Goal: Task Accomplishment & Management: Use online tool/utility

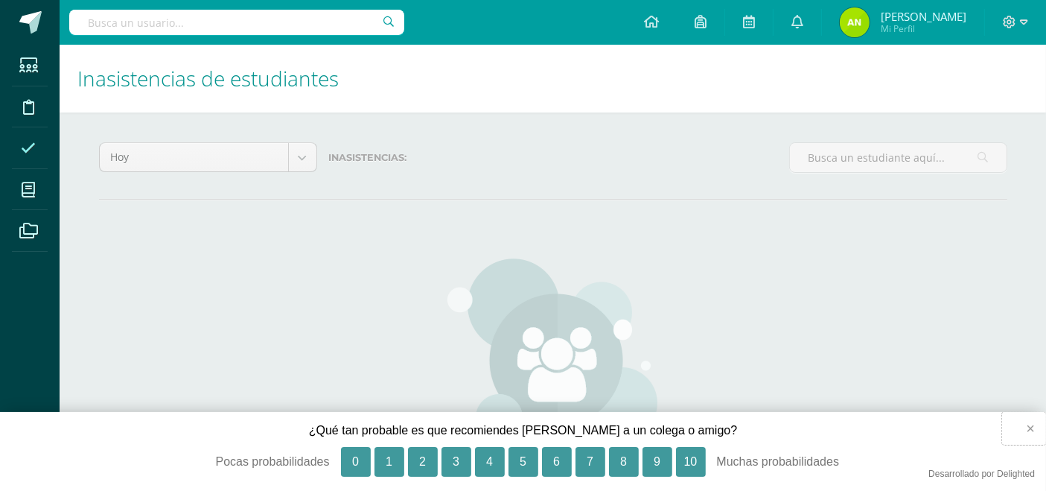
click at [1032, 428] on button "×" at bounding box center [1025, 428] width 44 height 33
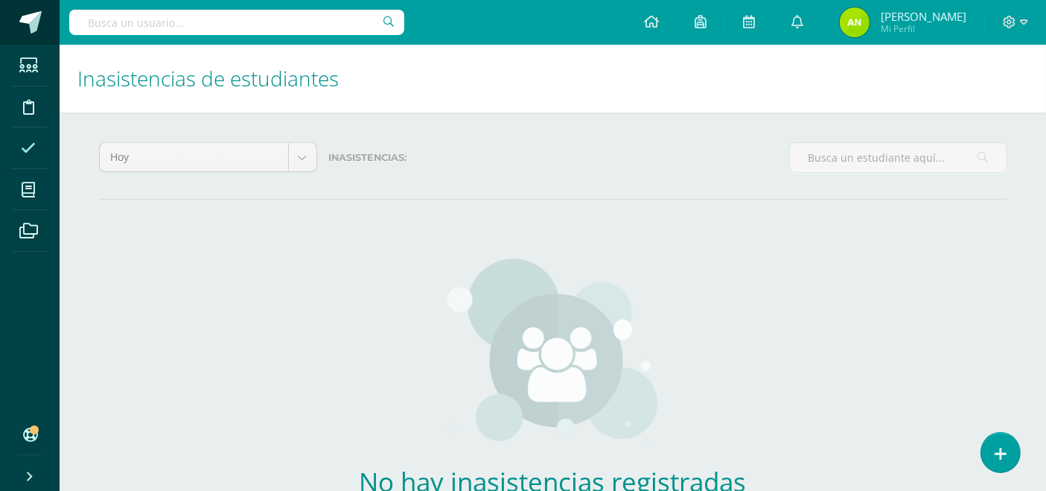
click at [37, 13] on span at bounding box center [30, 22] width 22 height 22
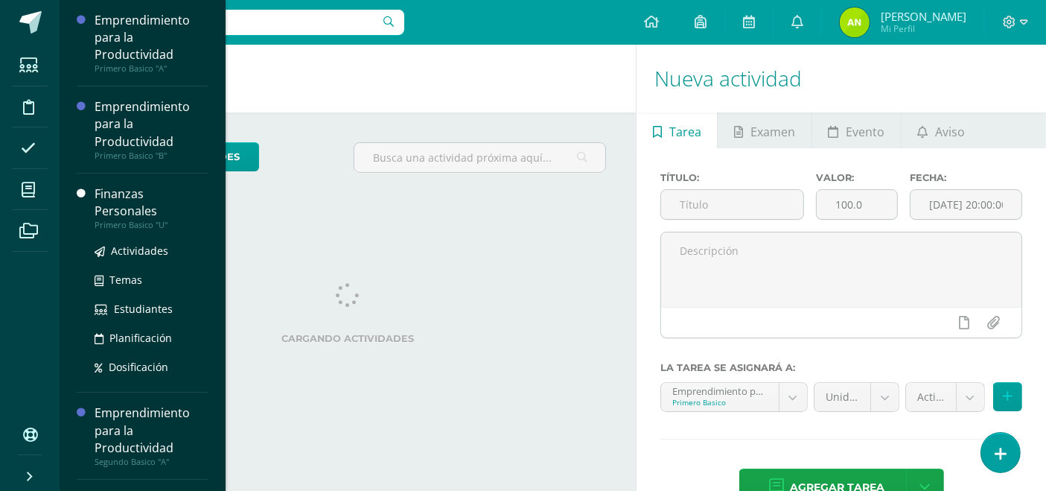
click at [144, 207] on div "Finanzas Personales" at bounding box center [151, 202] width 113 height 34
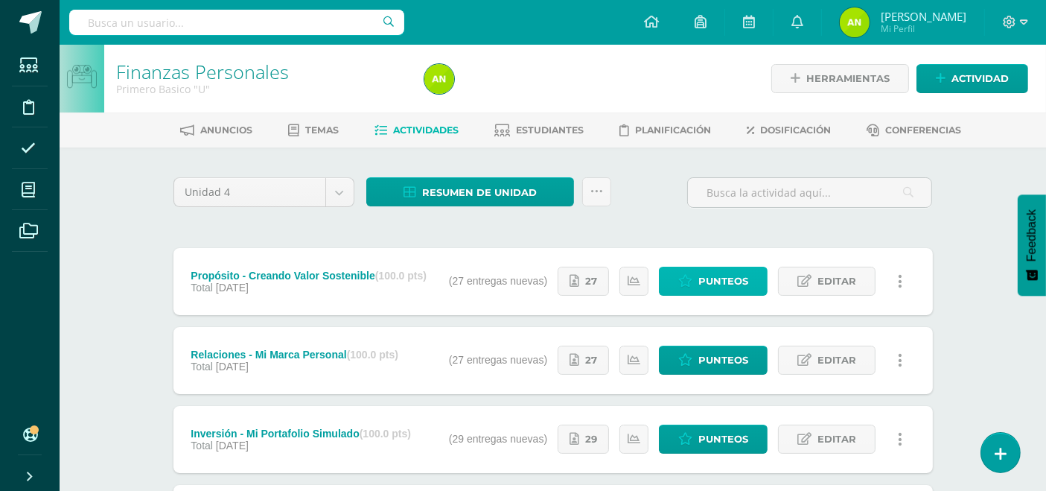
click at [734, 287] on span "Punteos" at bounding box center [724, 281] width 50 height 28
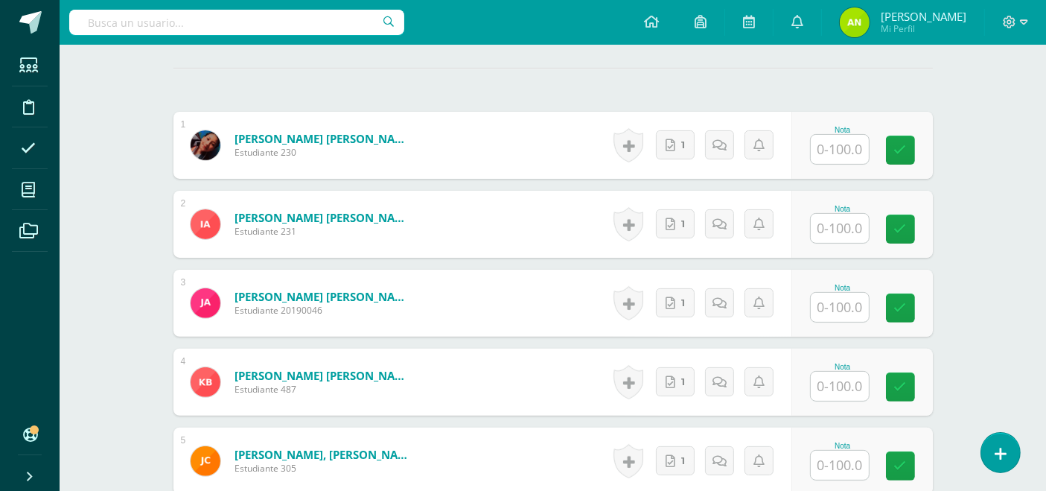
scroll to position [421, 0]
click at [681, 150] on link "1" at bounding box center [675, 144] width 39 height 29
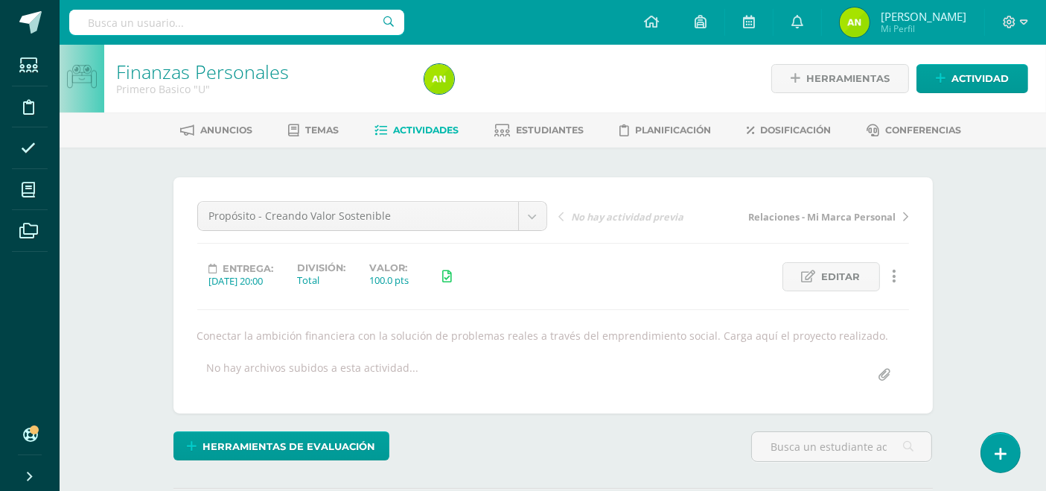
scroll to position [0, 0]
click at [431, 126] on span "Actividades" at bounding box center [426, 129] width 66 height 11
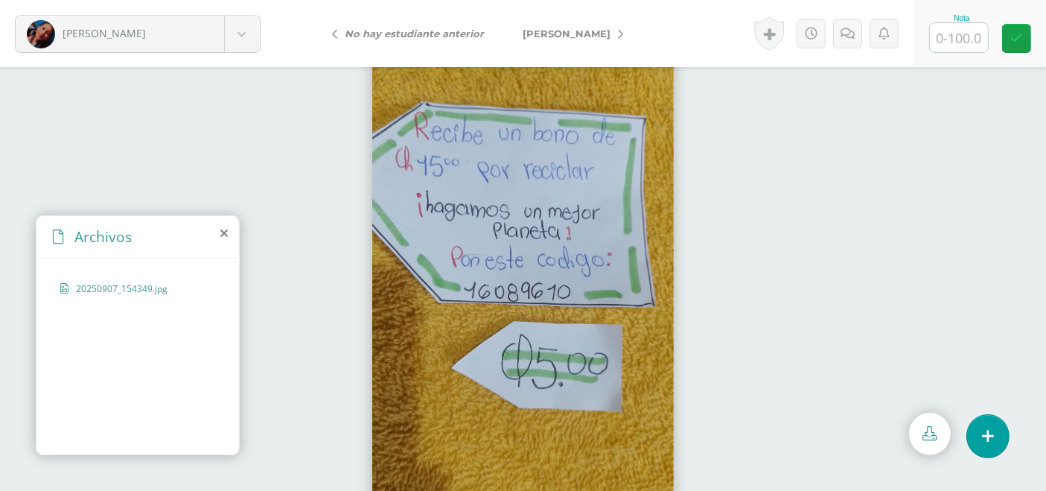
click at [618, 31] on icon at bounding box center [620, 34] width 5 height 10
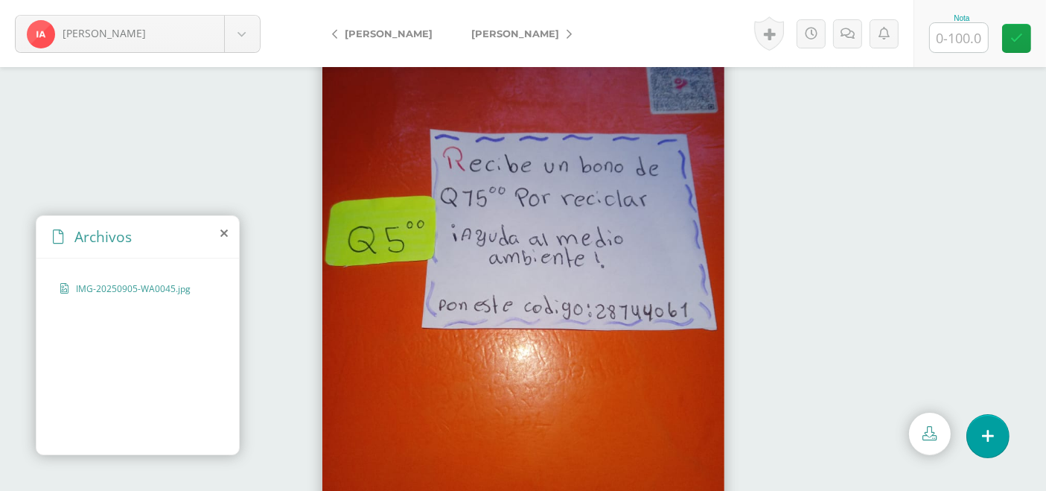
click at [554, 35] on link "[PERSON_NAME]" at bounding box center [518, 34] width 132 height 36
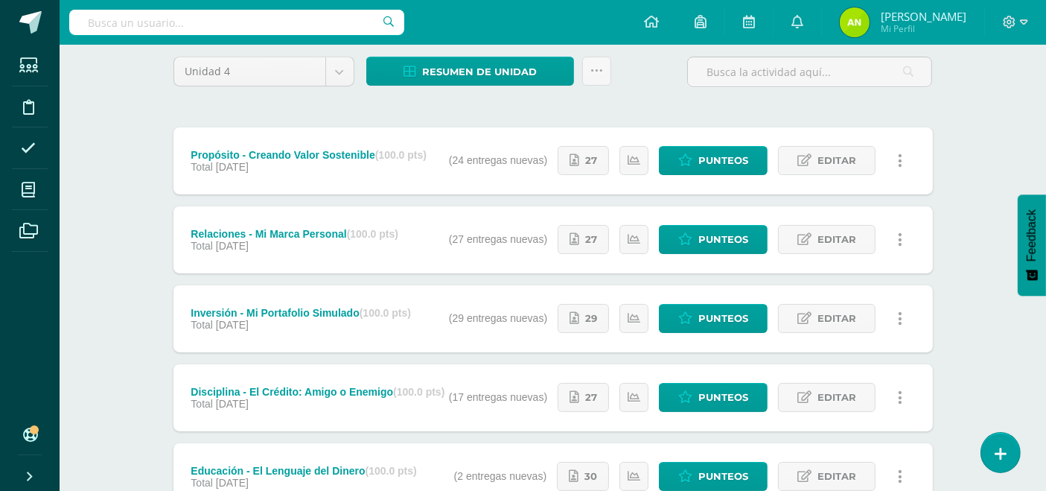
scroll to position [317, 0]
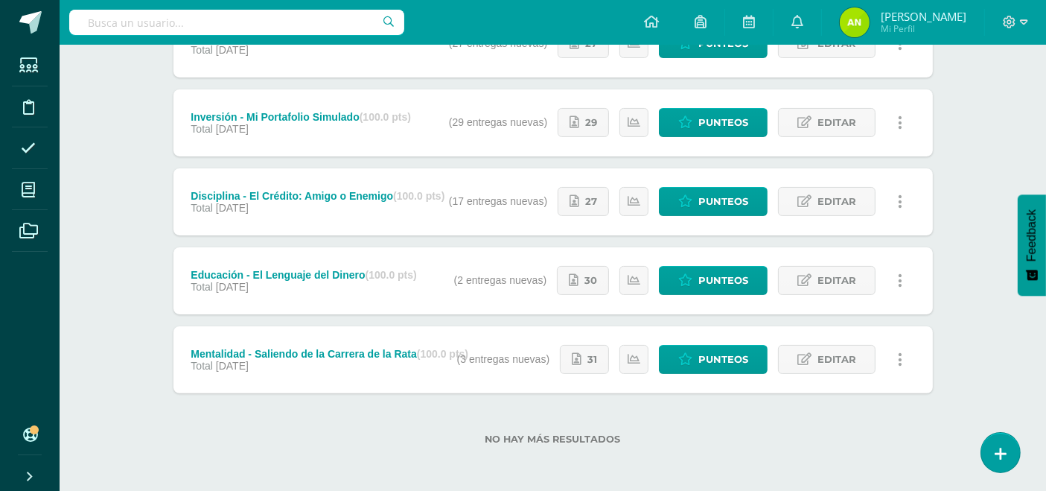
click at [314, 350] on div "Mentalidad - Saliendo de la Carrera de la Rata (100.0 pts)" at bounding box center [330, 354] width 278 height 12
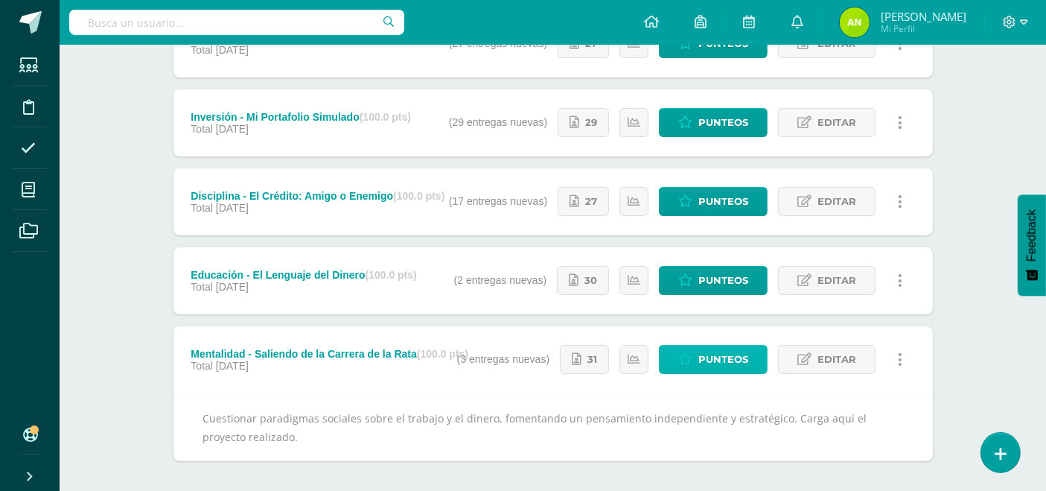
click at [727, 366] on span "Punteos" at bounding box center [724, 360] width 50 height 28
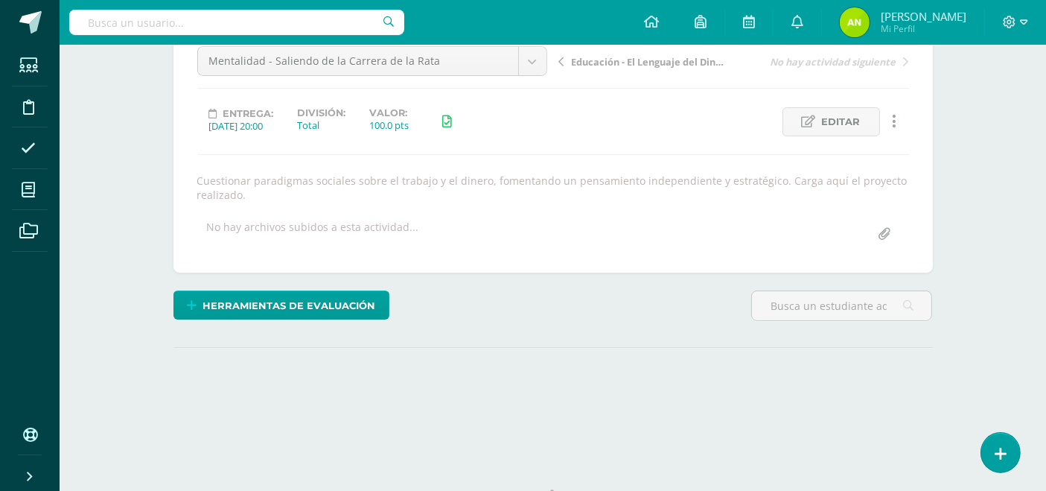
scroll to position [218, 0]
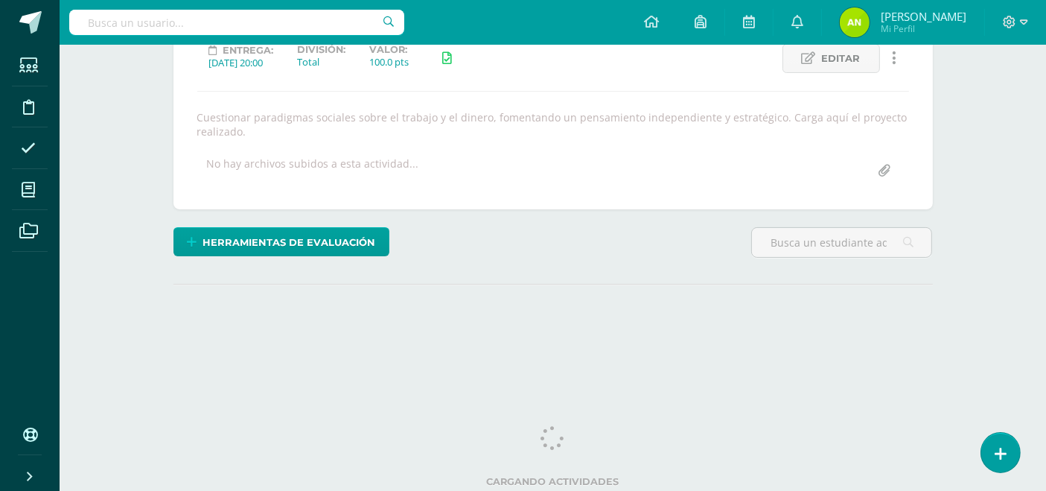
drag, startPoint x: 1058, startPoint y: 2, endPoint x: 1057, endPoint y: 236, distance: 233.9
click at [1046, 236] on html "Estudiantes Disciplina Asistencia Mis cursos Archivos Soporte Ayuda Reportar un…" at bounding box center [523, 91] width 1046 height 618
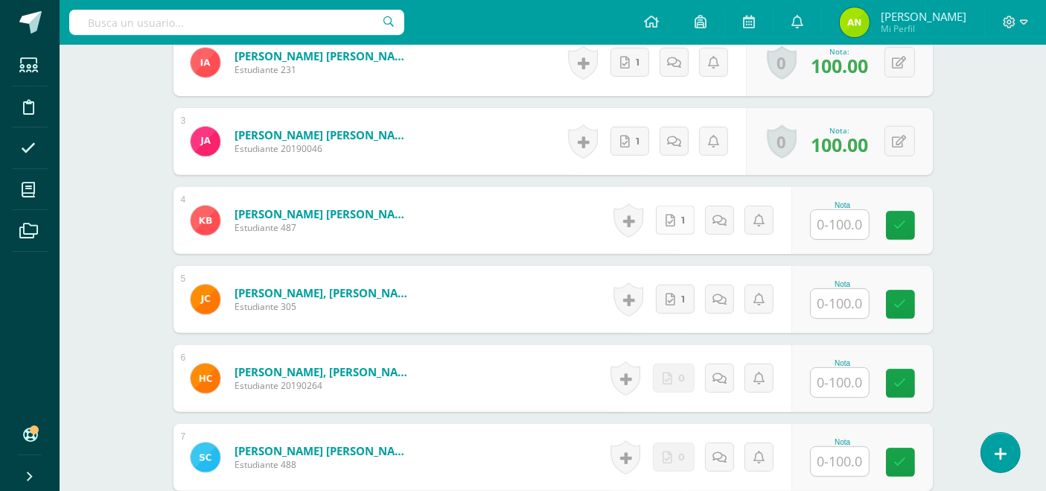
scroll to position [596, 0]
click at [832, 229] on input "text" at bounding box center [849, 225] width 60 height 30
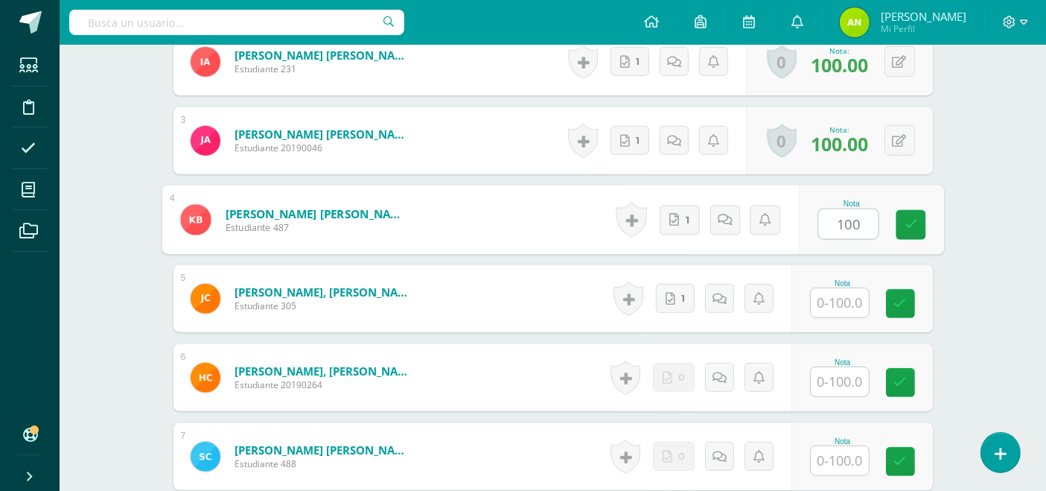
type input "100"
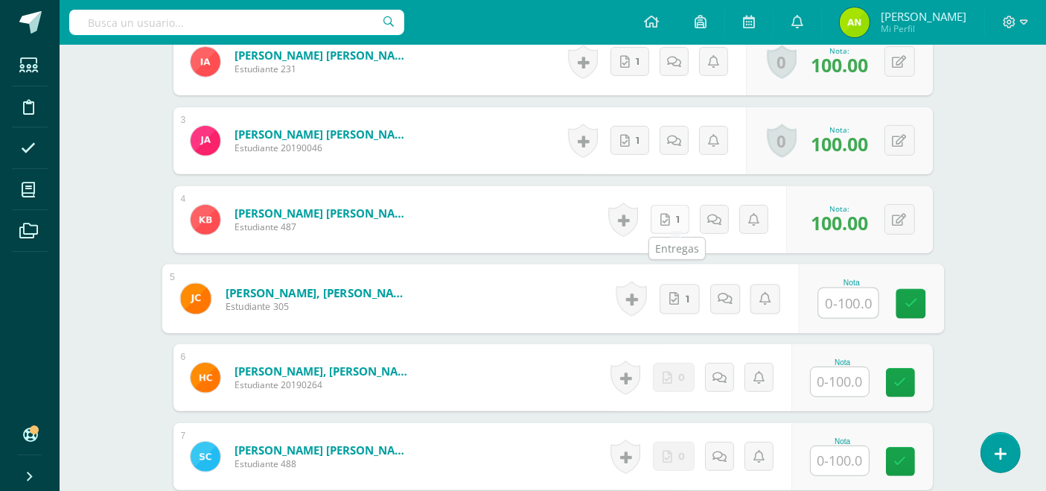
click at [676, 220] on span "1" at bounding box center [678, 220] width 4 height 28
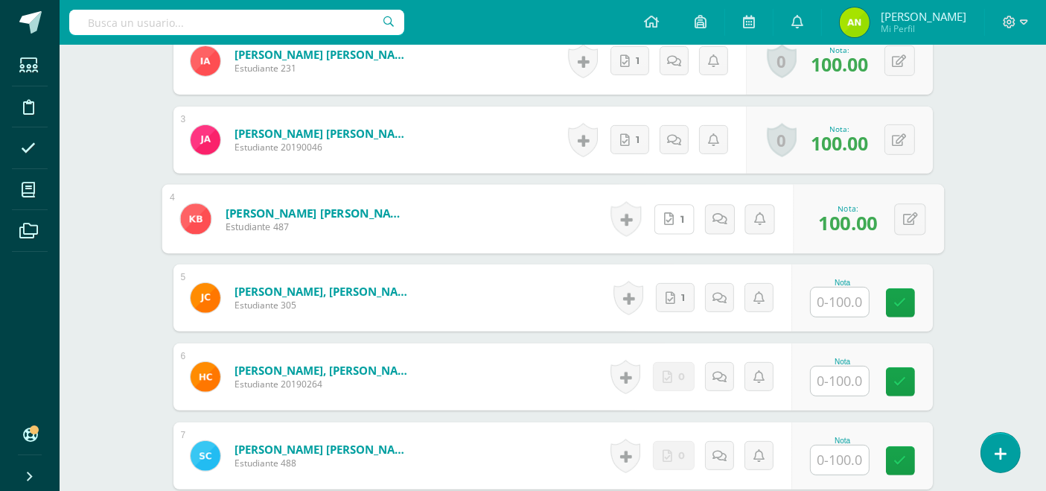
scroll to position [597, 0]
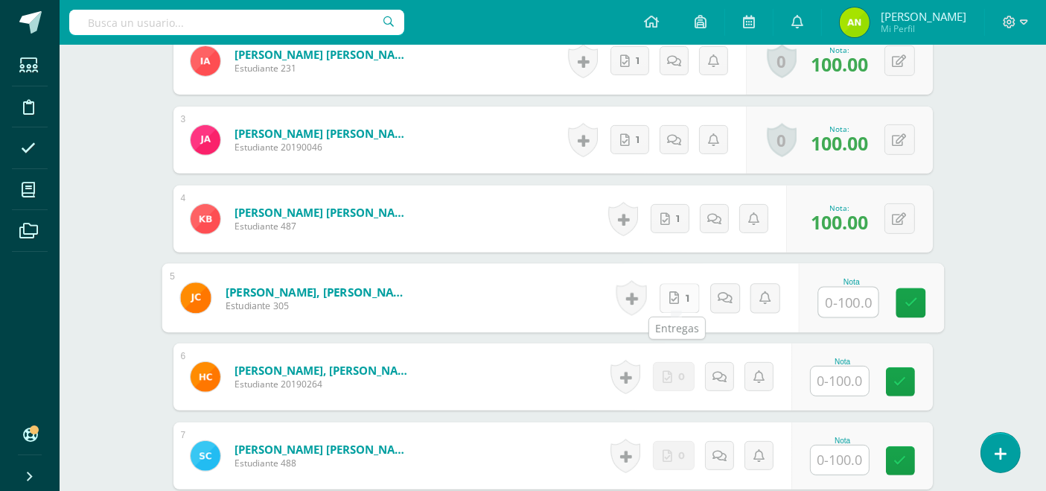
click at [686, 301] on link "1" at bounding box center [679, 298] width 40 height 30
click at [855, 305] on input "text" at bounding box center [849, 302] width 60 height 30
click at [851, 305] on input "text" at bounding box center [849, 302] width 60 height 30
type input "100"
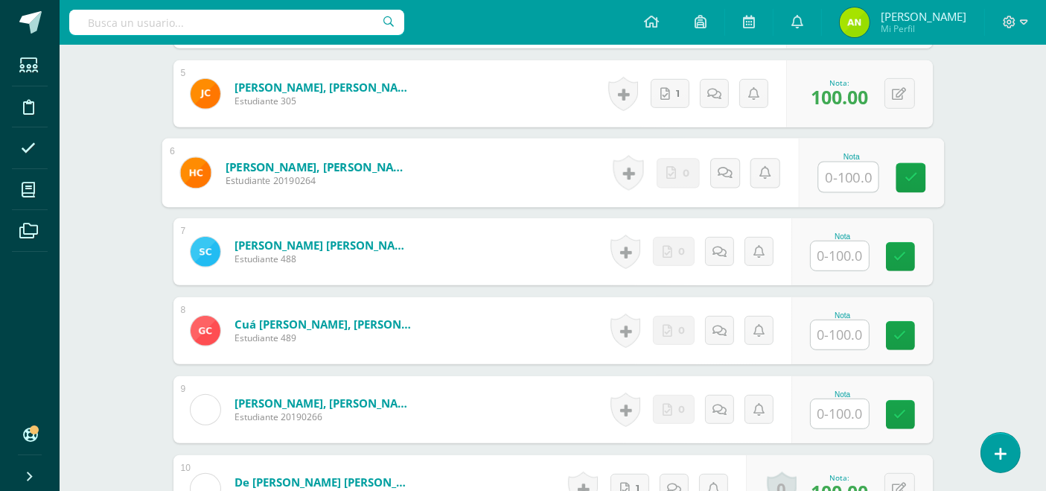
scroll to position [836, 0]
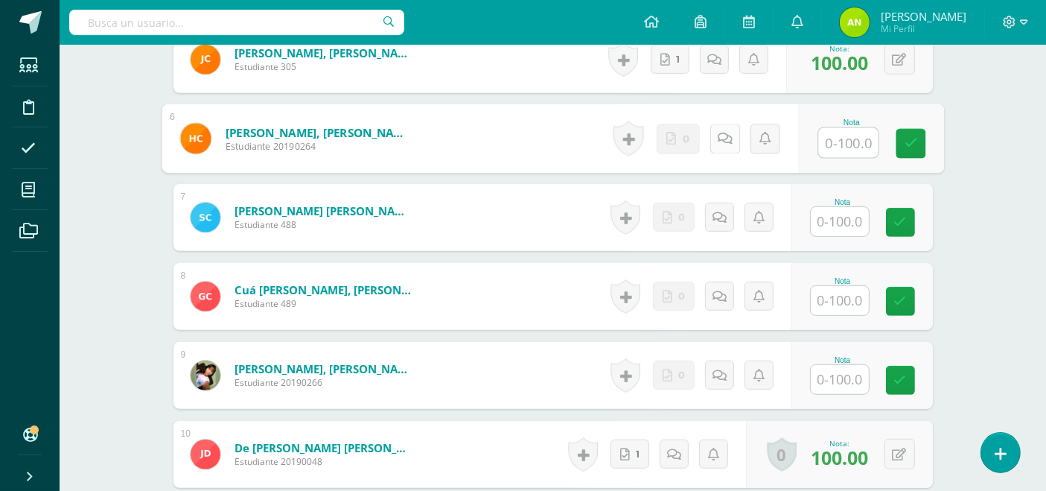
click at [727, 143] on link at bounding box center [725, 139] width 30 height 30
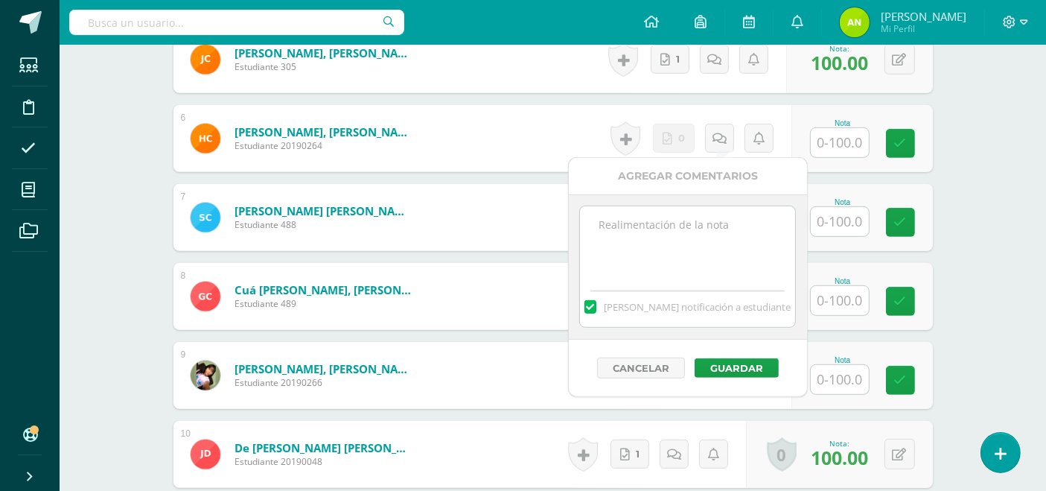
click at [682, 217] on textarea at bounding box center [687, 243] width 215 height 74
type textarea "p"
type textarea "F"
type textarea "No olvide realizar los proyectos"
click at [751, 359] on button "Guardar" at bounding box center [737, 367] width 84 height 19
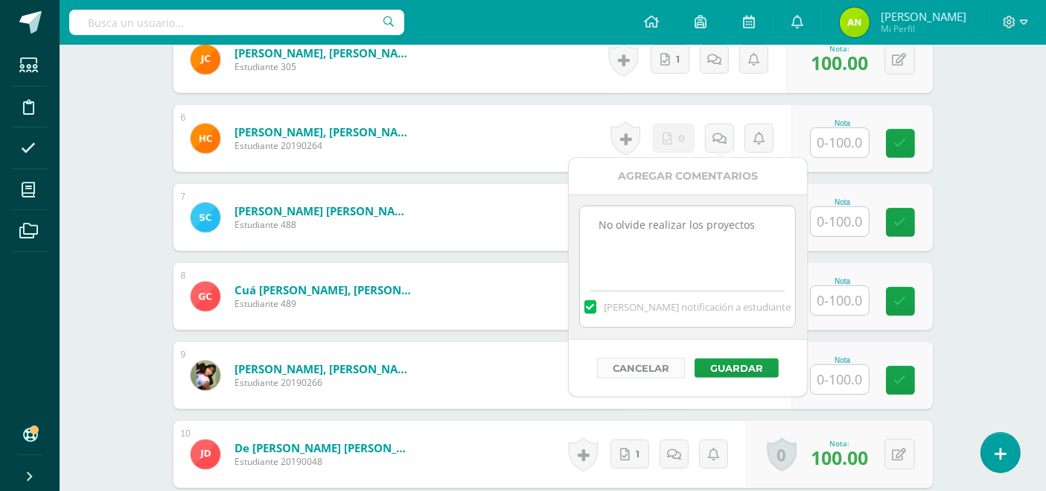
click at [653, 360] on button "Cancelar" at bounding box center [641, 368] width 88 height 21
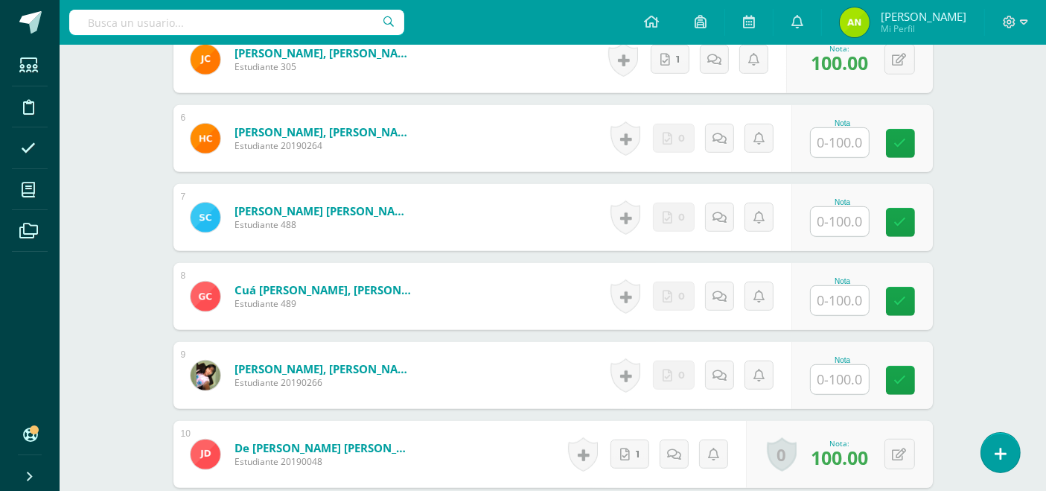
click at [837, 138] on input "text" at bounding box center [840, 142] width 58 height 29
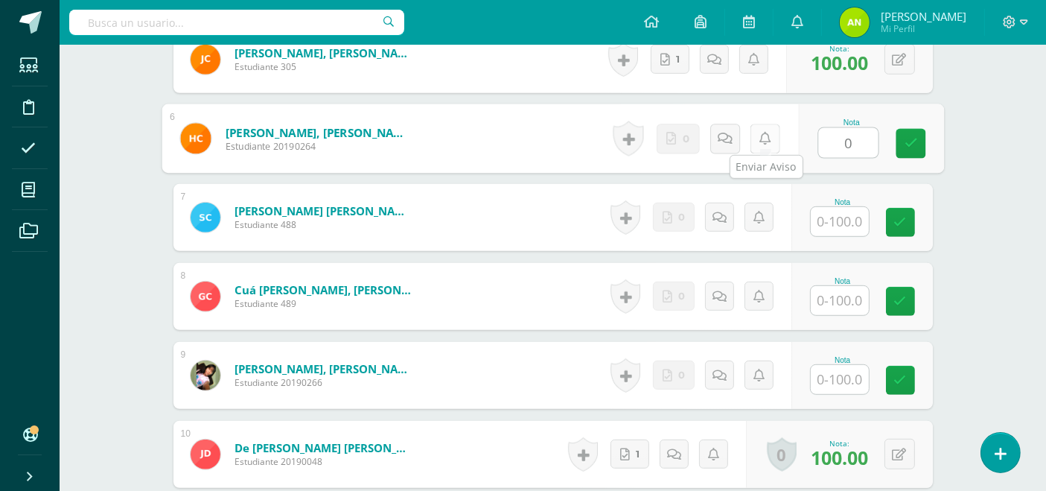
type input "0"
click at [744, 142] on link at bounding box center [741, 139] width 30 height 30
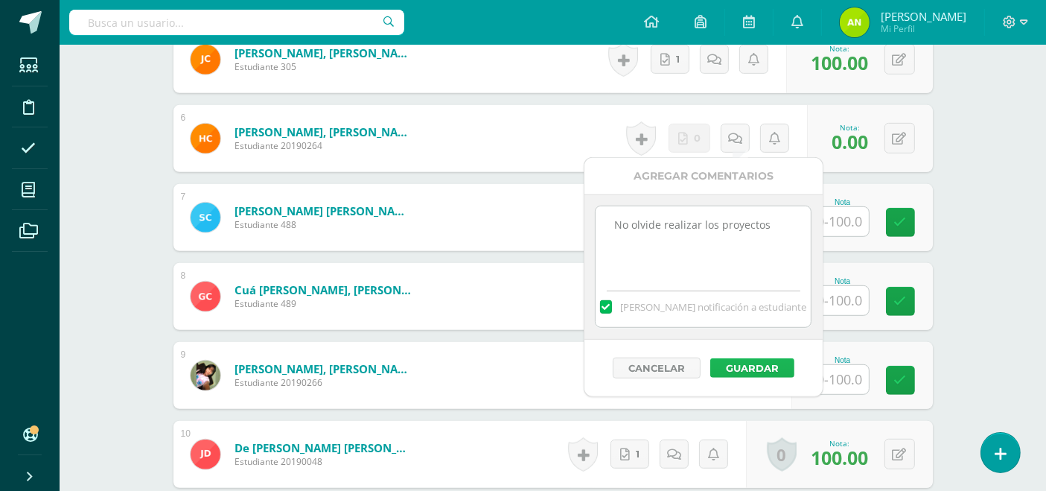
click at [752, 366] on button "Guardar" at bounding box center [753, 367] width 84 height 19
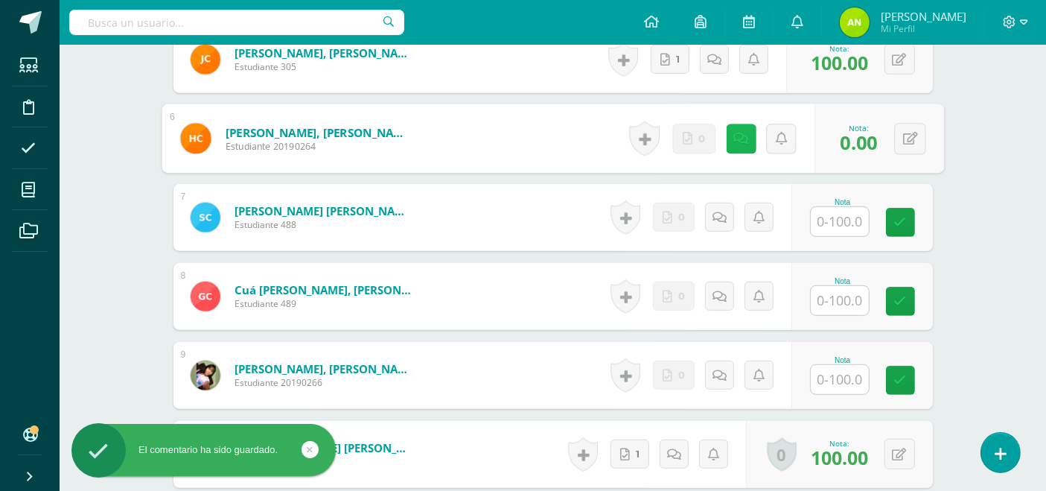
click at [740, 139] on icon at bounding box center [741, 138] width 15 height 13
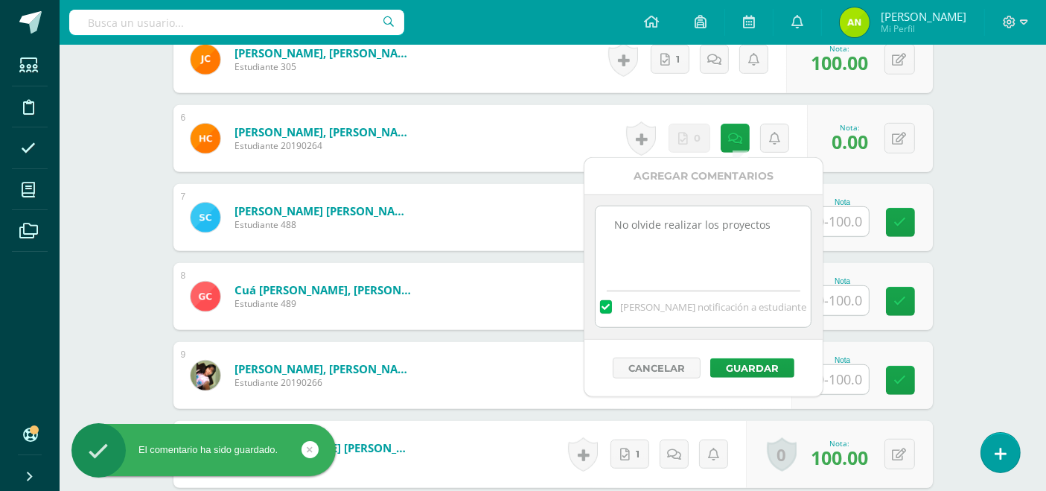
click at [770, 229] on textarea "No olvide realizar los proyectos" at bounding box center [703, 243] width 215 height 74
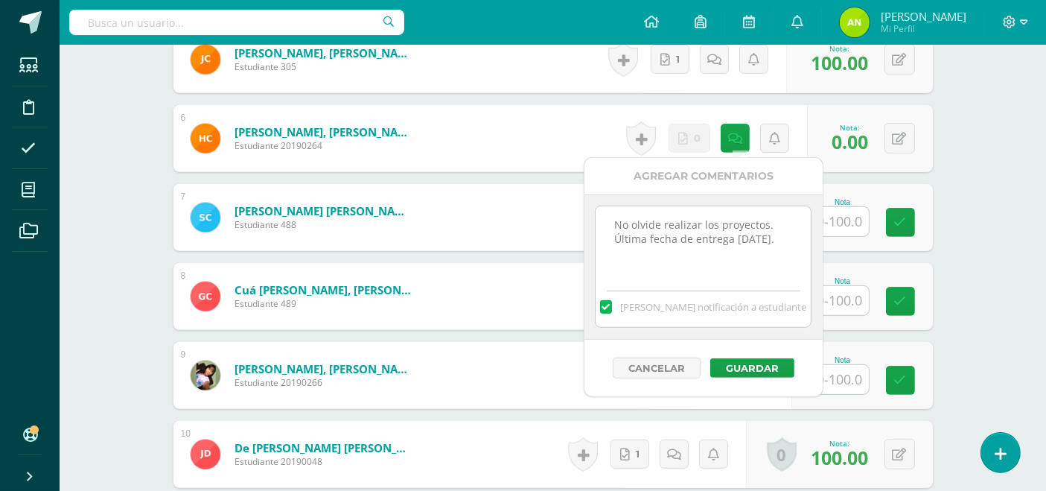
drag, startPoint x: 661, startPoint y: 256, endPoint x: 612, endPoint y: 221, distance: 59.7
click at [612, 221] on textarea "No olvide realizar los proyectos. Última fecha de entrega martes 16/09." at bounding box center [703, 243] width 215 height 74
type textarea "No olvide realizar los proyectos. Última fecha de entrega martes 16/09."
click at [784, 366] on button "Guardar" at bounding box center [753, 367] width 84 height 19
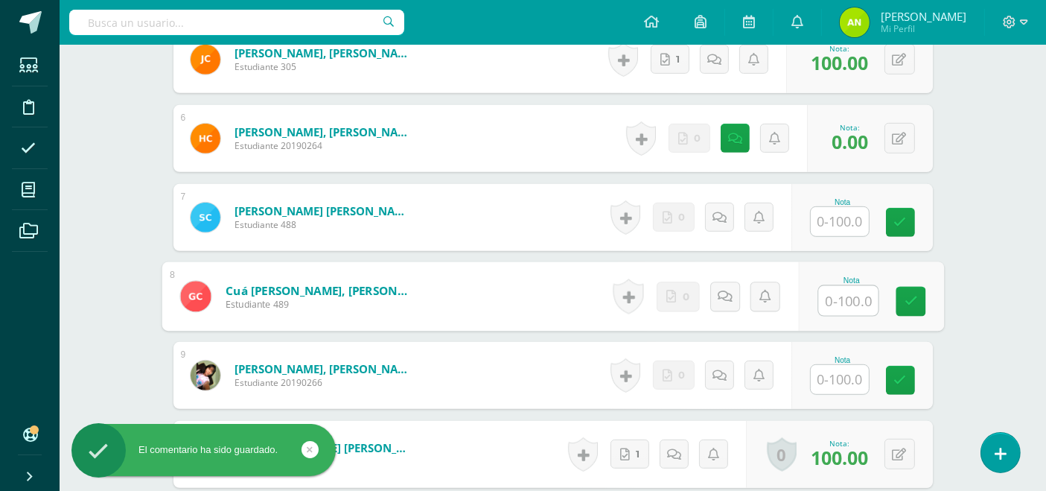
click at [839, 294] on input "text" at bounding box center [849, 301] width 60 height 30
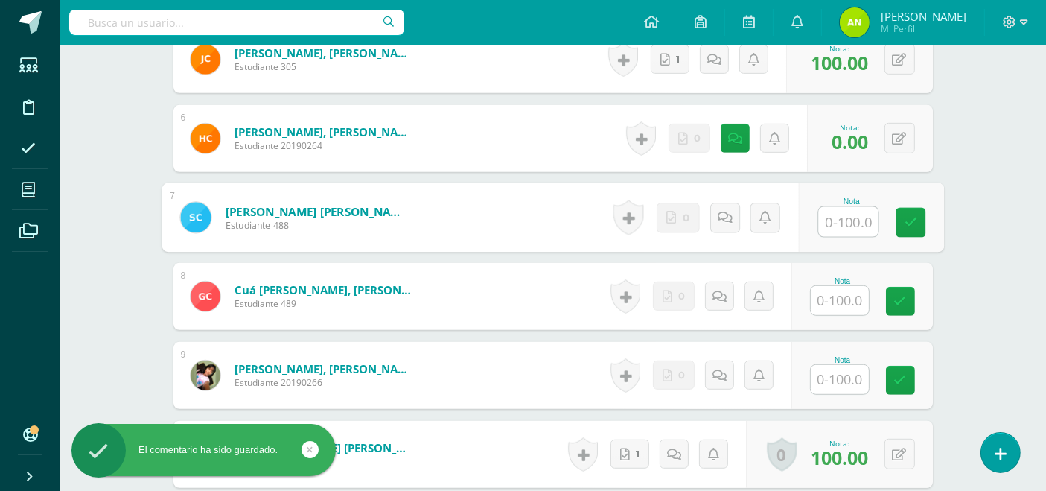
click at [852, 216] on input "text" at bounding box center [849, 222] width 60 height 30
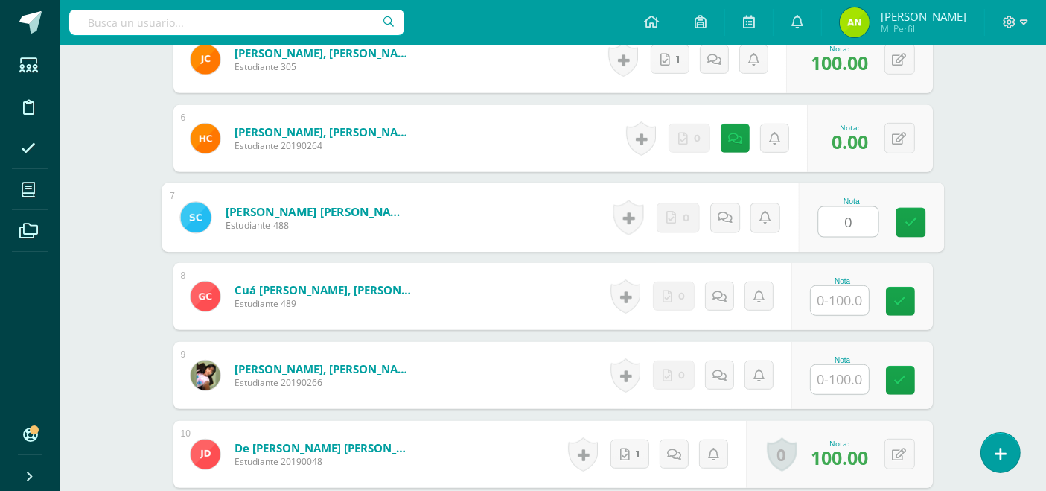
type input "0"
click at [741, 222] on link at bounding box center [741, 218] width 30 height 30
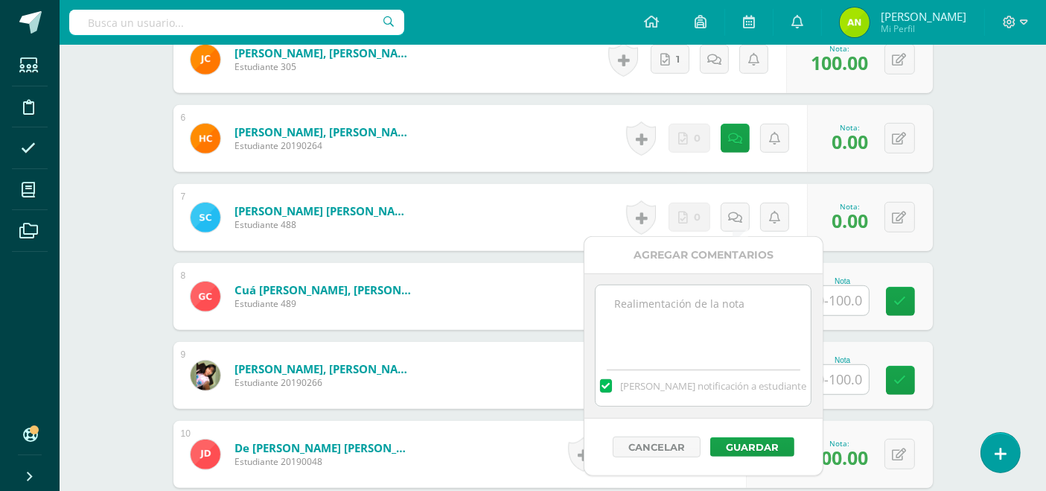
click at [686, 305] on textarea at bounding box center [703, 322] width 215 height 74
paste textarea "No olvide realizar los proyectos. Última fecha de entrega martes 16/09."
type textarea "No olvide realizar los proyectos. Última fecha de entrega martes 16/09."
click at [749, 445] on button "Guardar" at bounding box center [753, 446] width 84 height 19
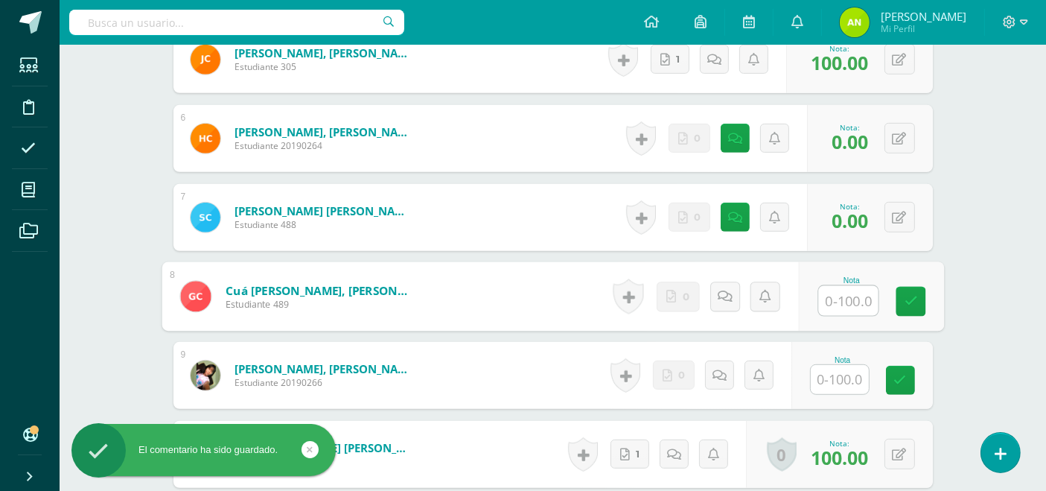
click at [834, 302] on input "text" at bounding box center [849, 301] width 60 height 30
type input "0"
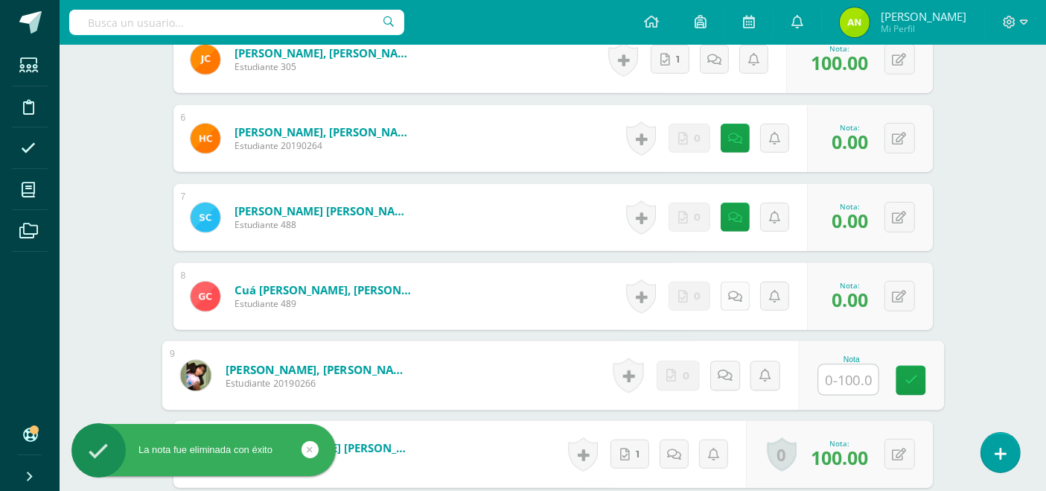
click at [725, 294] on div "Historial de actividad No hay historial para esta actividad 0 Agregar Comentari…" at bounding box center [714, 296] width 186 height 67
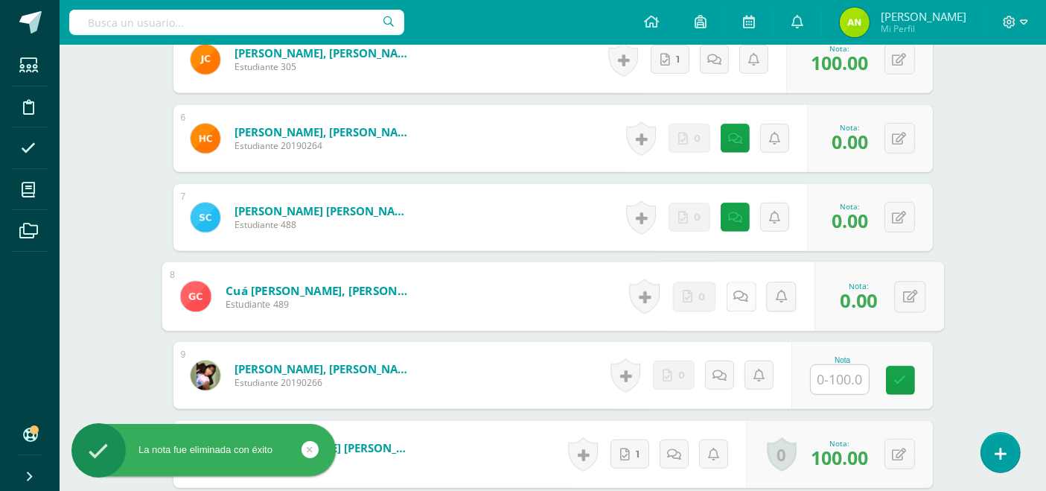
click at [734, 298] on icon at bounding box center [741, 296] width 15 height 13
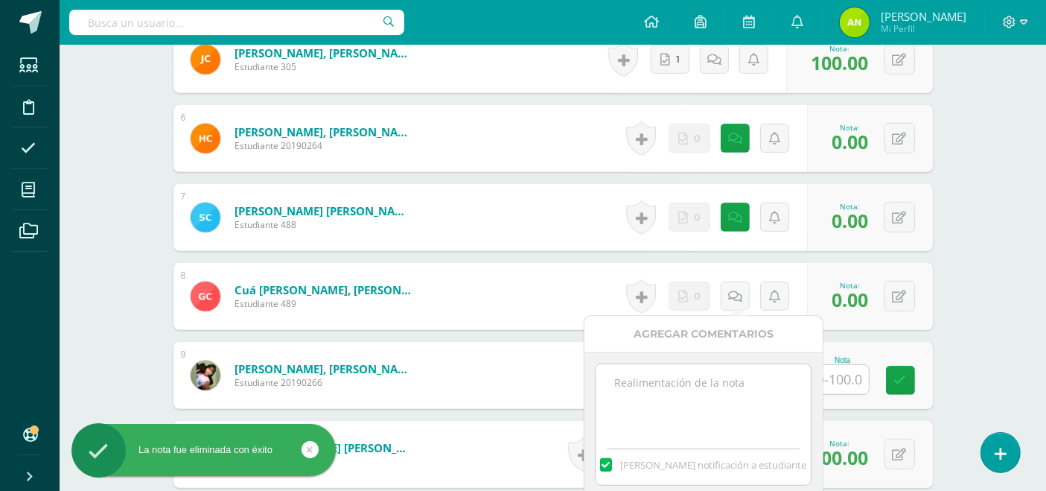
click at [690, 386] on textarea at bounding box center [703, 401] width 215 height 74
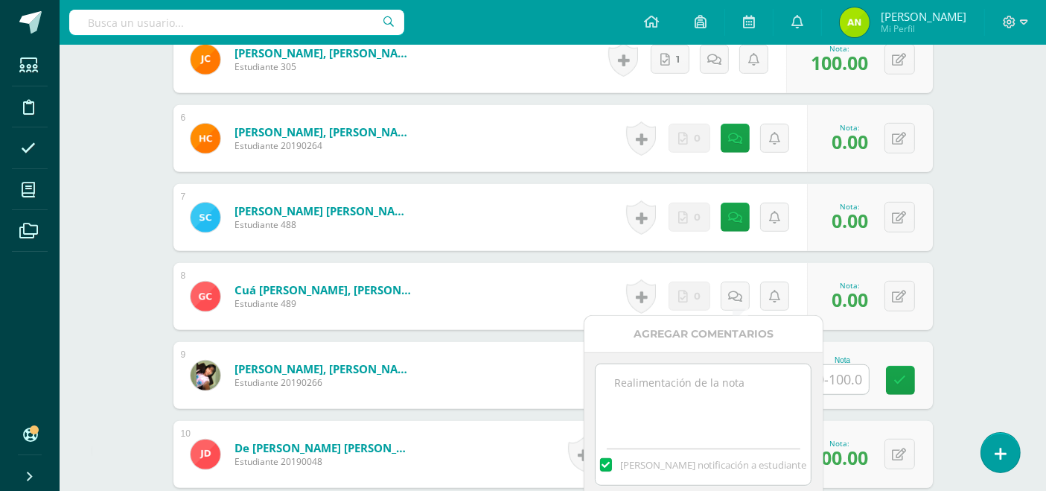
paste textarea "No olvide realizar los proyectos. Última fecha de entrega martes 16/09."
type textarea "No olvide realizar los proyectos. Última fecha de entrega martes 16/09."
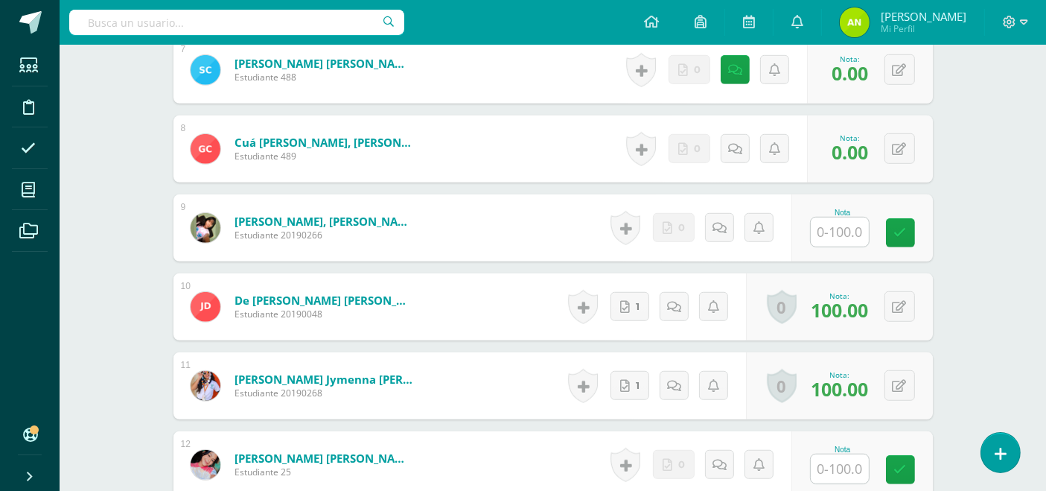
scroll to position [914, 0]
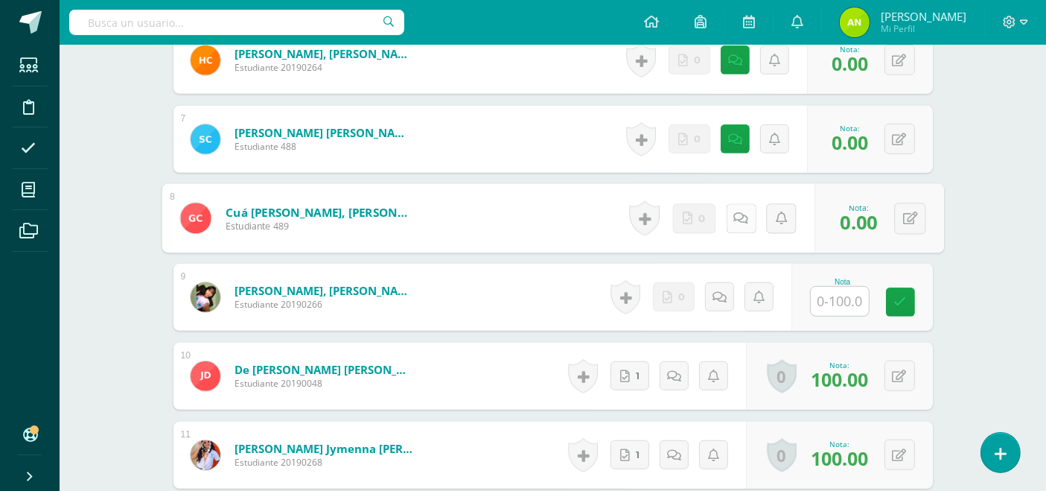
click at [736, 215] on icon at bounding box center [741, 218] width 15 height 13
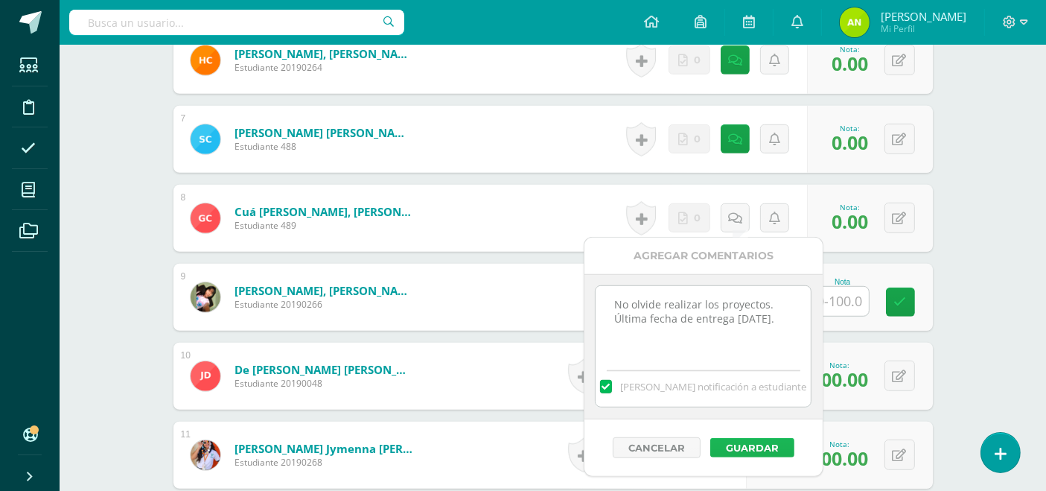
click at [747, 441] on button "Guardar" at bounding box center [753, 447] width 84 height 19
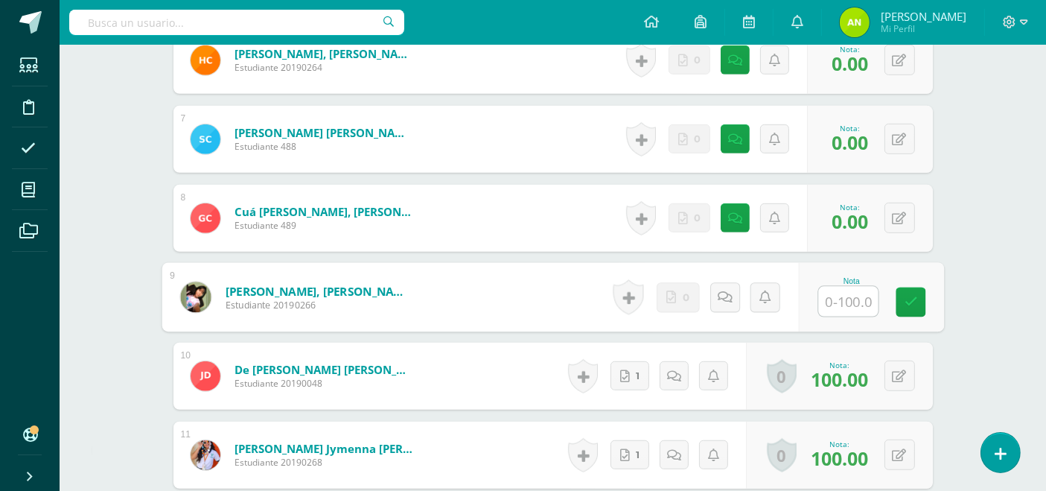
click at [841, 301] on input "text" at bounding box center [849, 302] width 60 height 30
type input "0"
click at [736, 292] on icon at bounding box center [741, 296] width 15 height 13
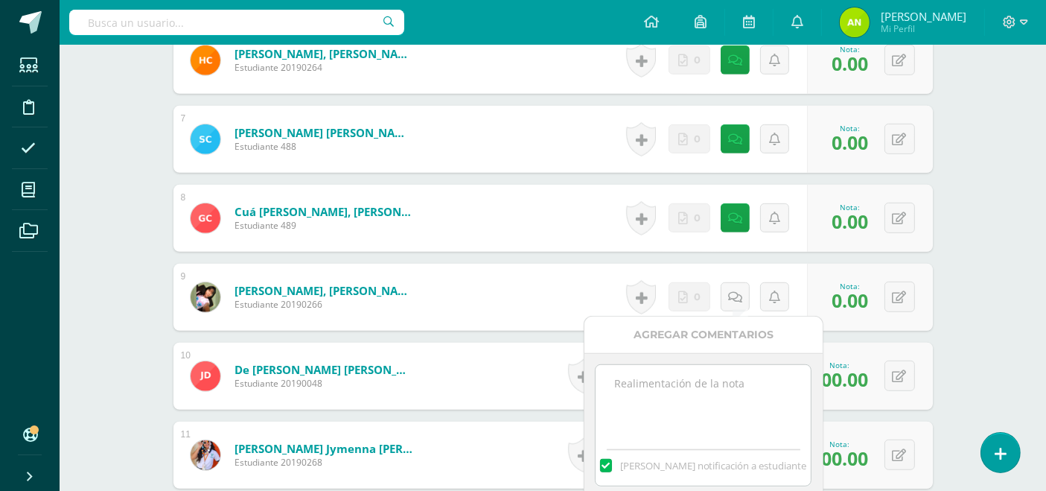
click at [715, 380] on textarea at bounding box center [703, 402] width 215 height 74
paste textarea "No olvide realizar los proyectos. Última fecha de entrega martes 16/09."
type textarea "No olvide realizar los proyectos. Última fecha de entrega martes 16/09."
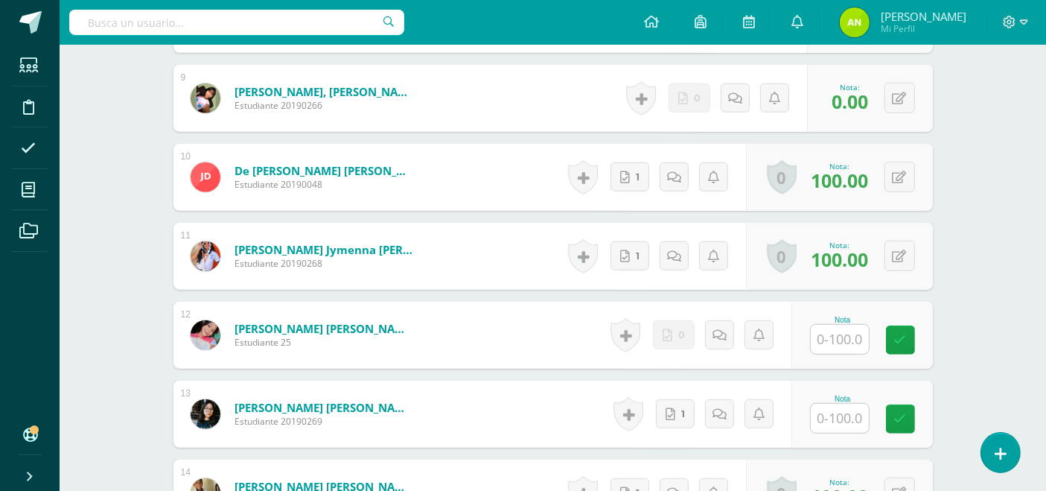
scroll to position [1117, 0]
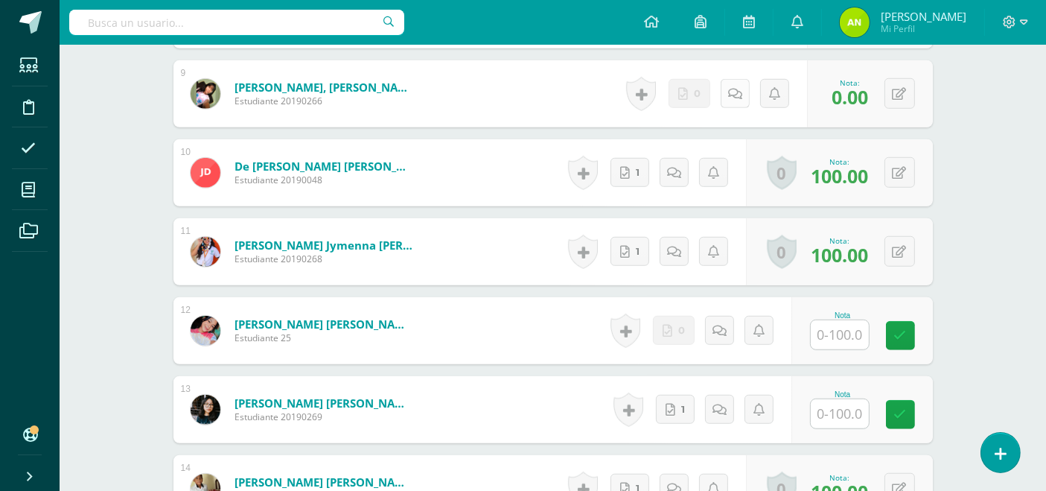
click at [746, 95] on link at bounding box center [735, 93] width 29 height 29
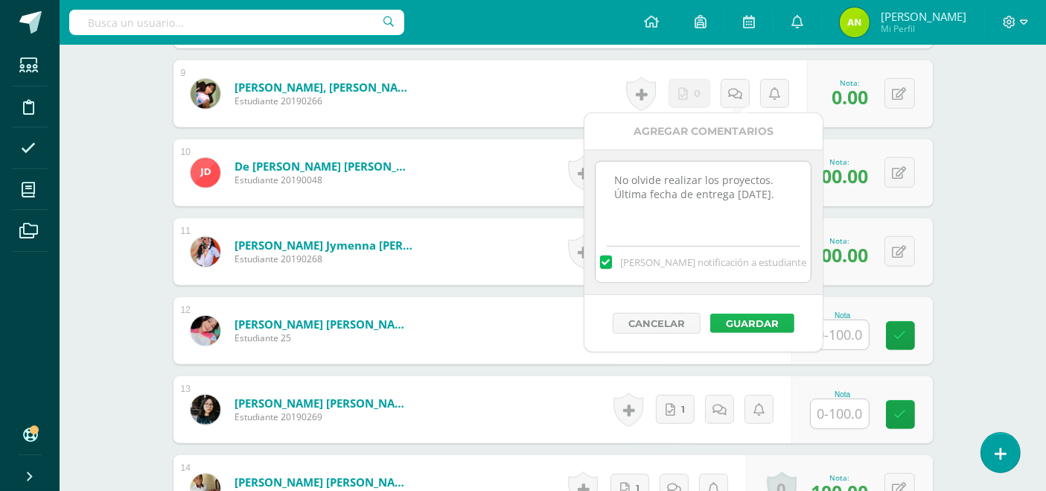
click at [738, 316] on button "Guardar" at bounding box center [753, 323] width 84 height 19
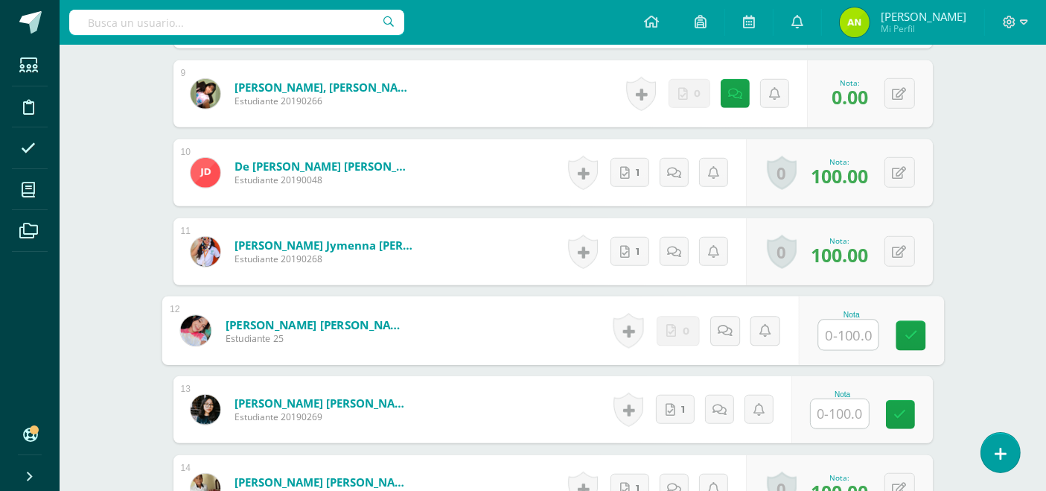
click at [842, 333] on input "text" at bounding box center [849, 335] width 60 height 30
type input "0"
click at [743, 331] on link at bounding box center [741, 331] width 30 height 30
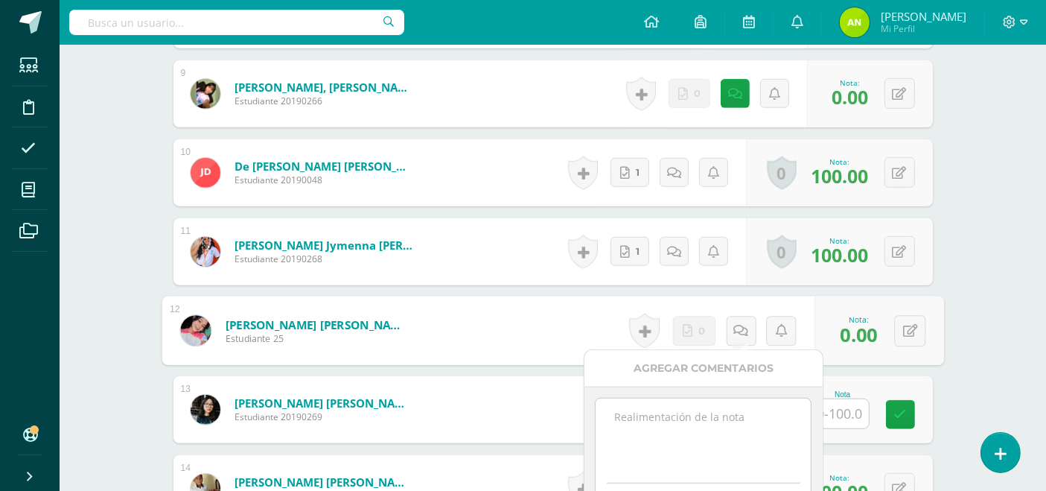
click at [713, 418] on textarea at bounding box center [703, 435] width 215 height 74
paste textarea "No olvide realizar los proyectos. Última fecha de entrega martes 16/09."
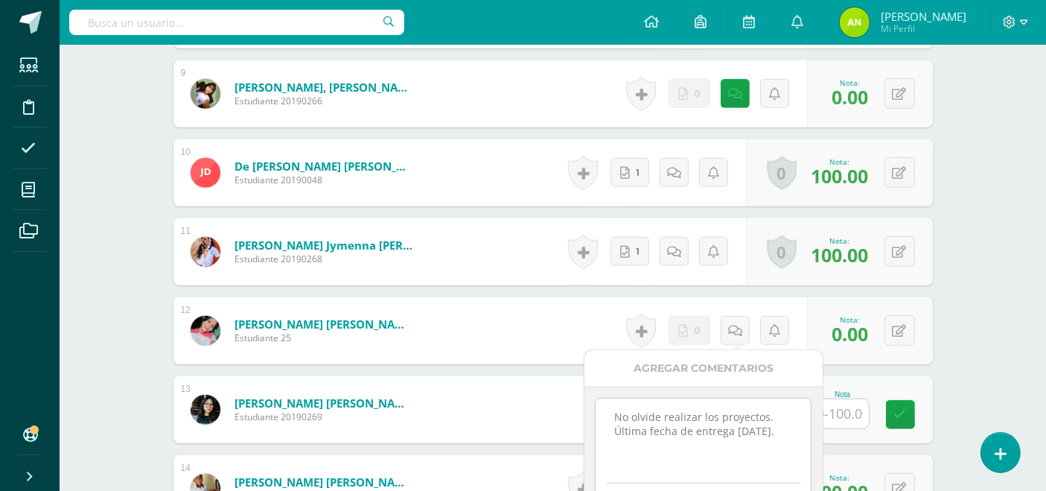
type textarea "No olvide realizar los proyectos. Última fecha de entrega martes 16/09."
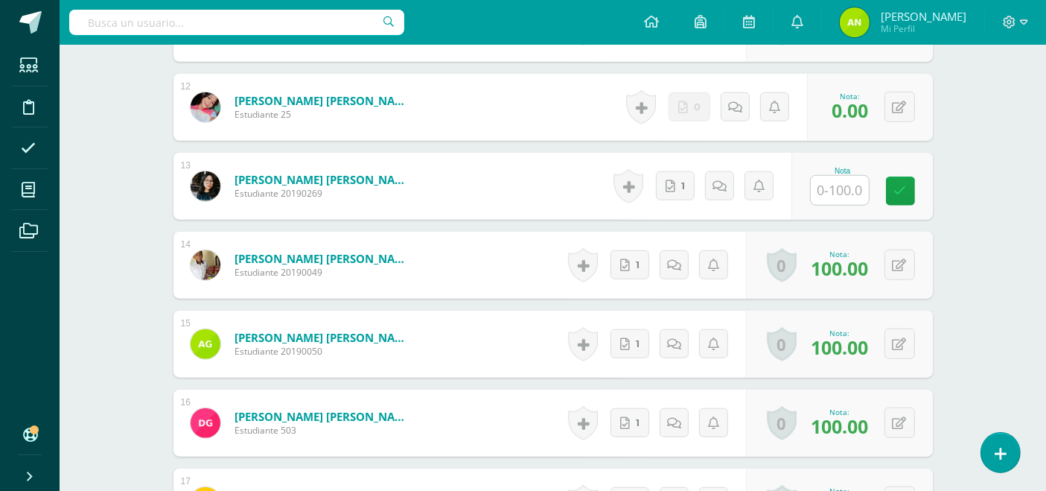
scroll to position [1316, 0]
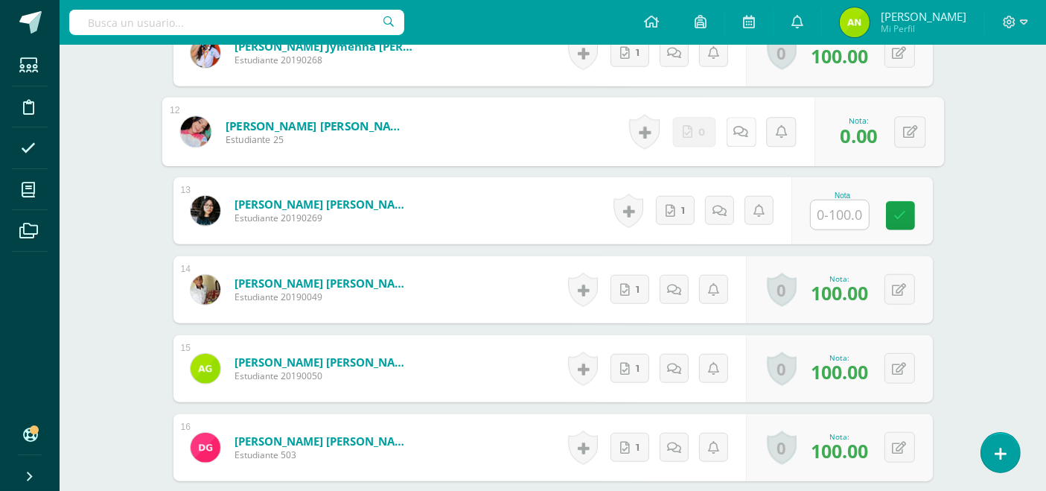
click at [725, 142] on div "Historial de actividad No hay historial para esta actividad 0" at bounding box center [718, 132] width 191 height 69
click at [741, 134] on icon at bounding box center [741, 131] width 15 height 13
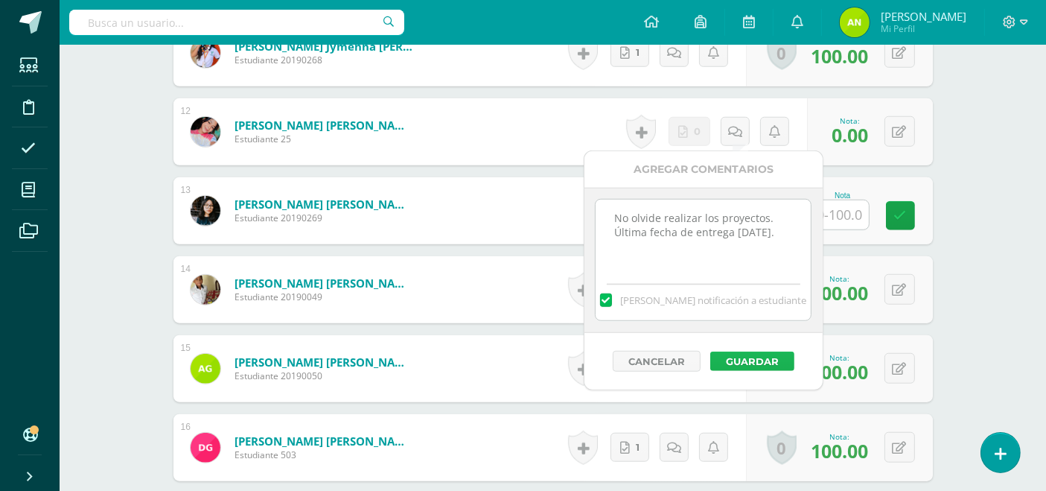
click at [737, 361] on button "Guardar" at bounding box center [753, 361] width 84 height 19
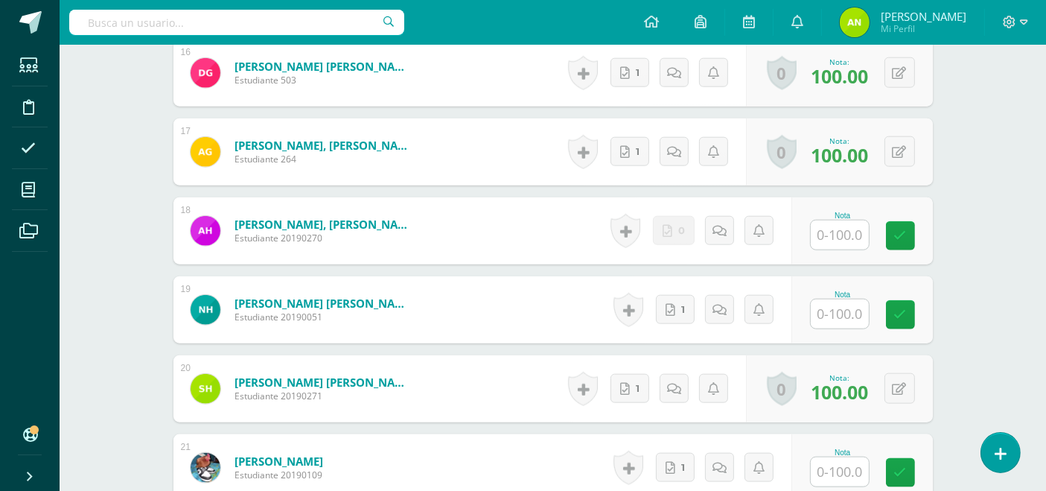
scroll to position [1700, 0]
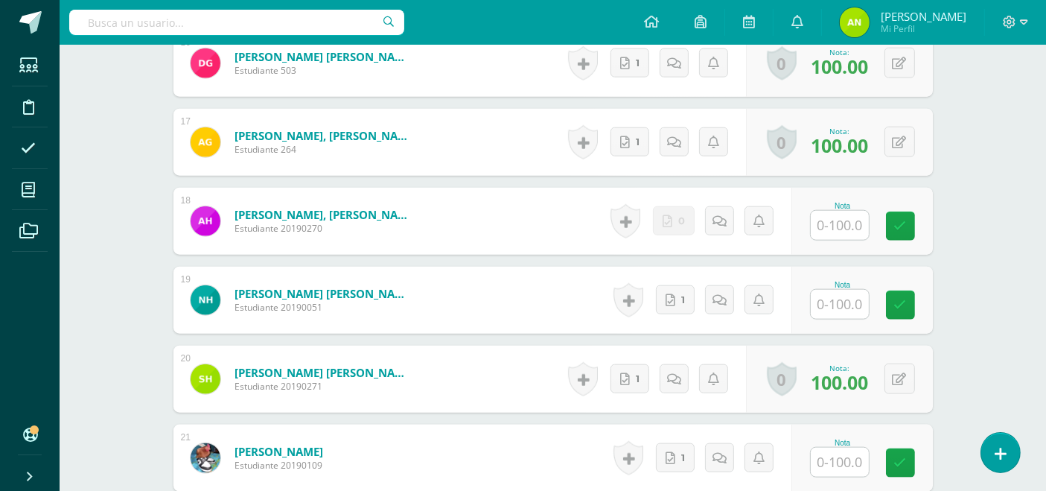
click at [842, 224] on input "text" at bounding box center [840, 225] width 58 height 29
type input "0"
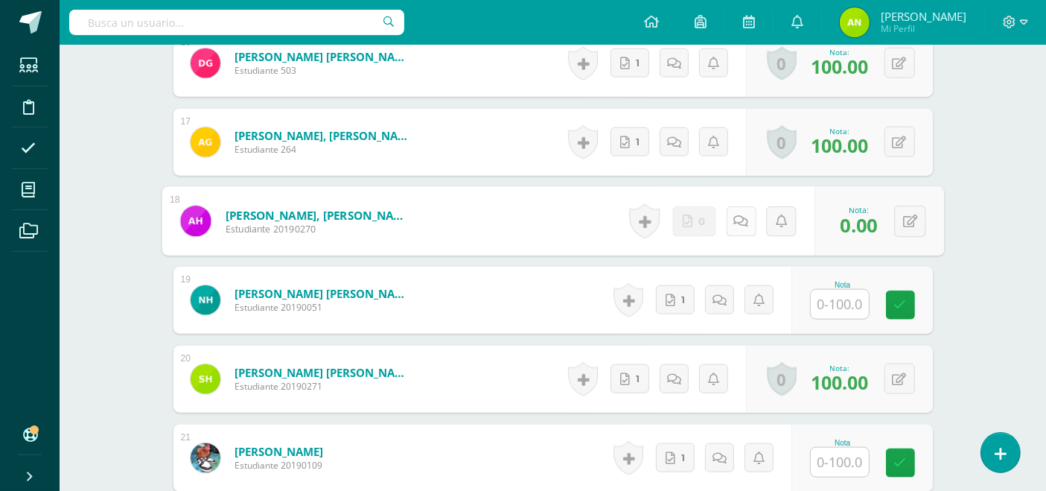
click at [744, 223] on link at bounding box center [741, 221] width 30 height 30
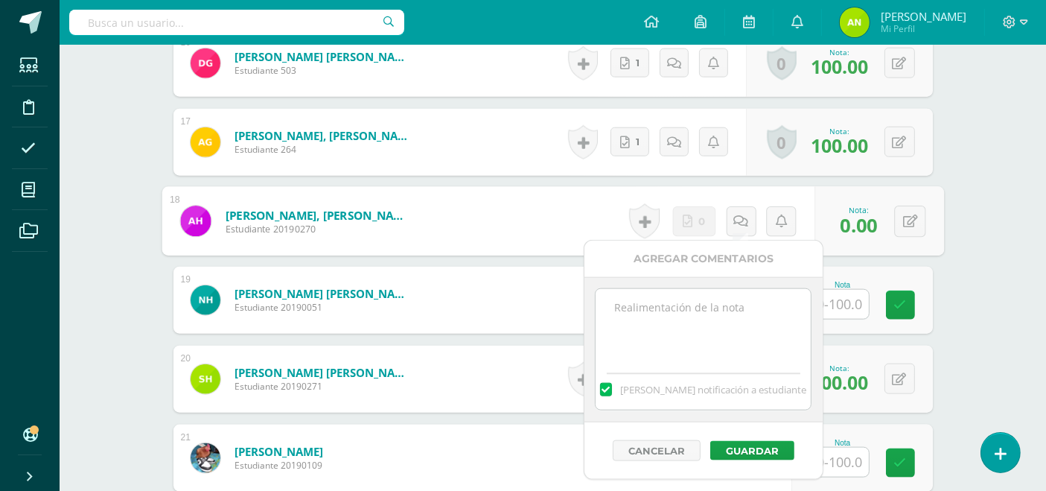
click at [708, 310] on textarea at bounding box center [703, 326] width 215 height 74
paste textarea "No olvide realizar los proyectos. Última fecha de entrega martes 16/09."
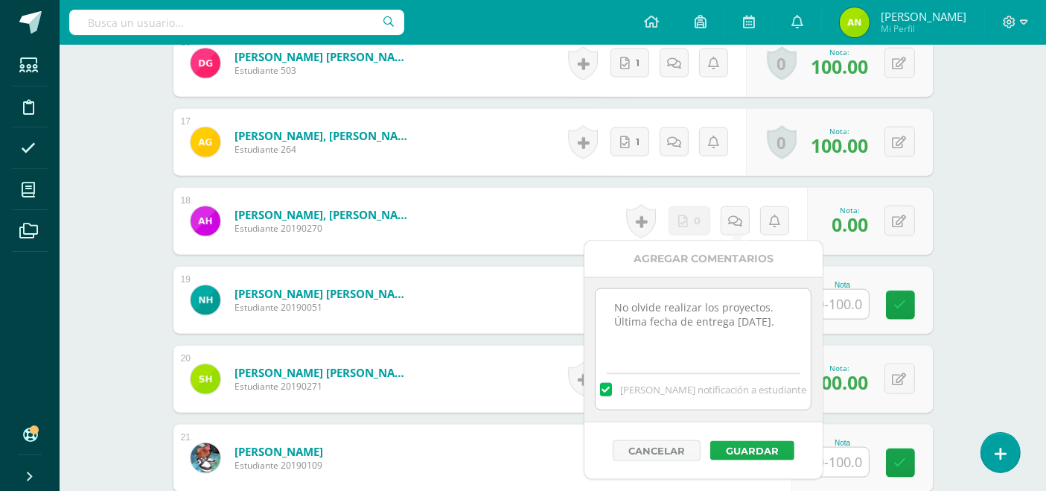
type textarea "No olvide realizar los proyectos. Última fecha de entrega martes 16/09."
click at [743, 451] on button "Guardar" at bounding box center [753, 450] width 84 height 19
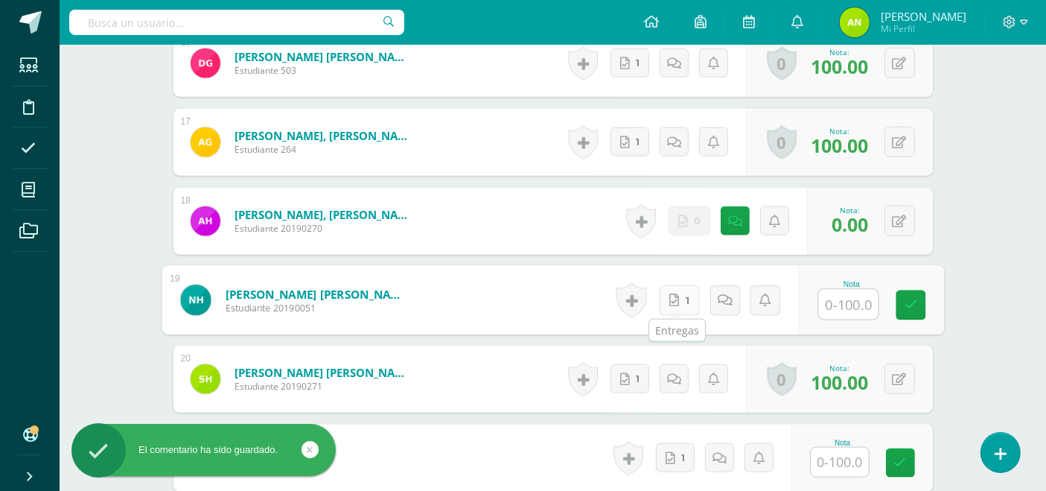
click at [678, 304] on link "1" at bounding box center [679, 300] width 40 height 30
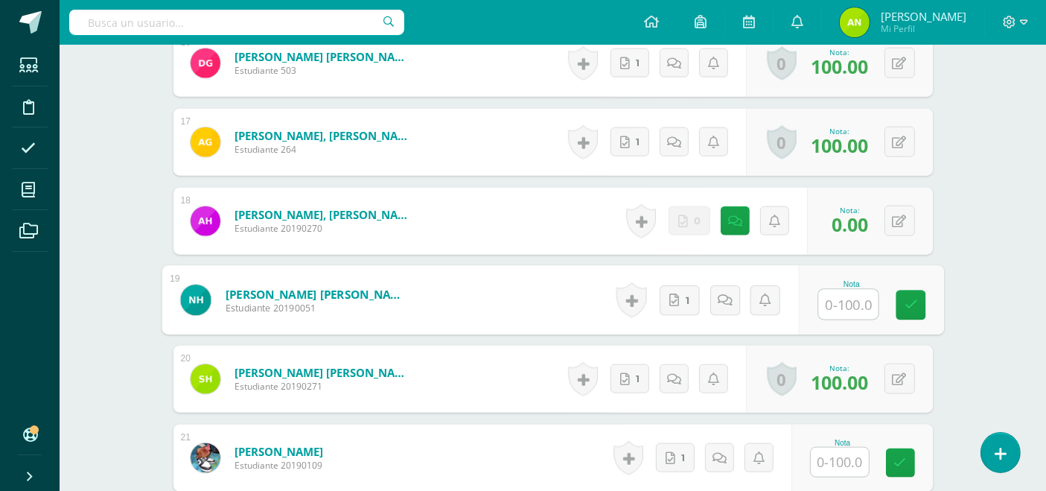
click at [855, 302] on input "text" at bounding box center [849, 305] width 60 height 30
type input "100"
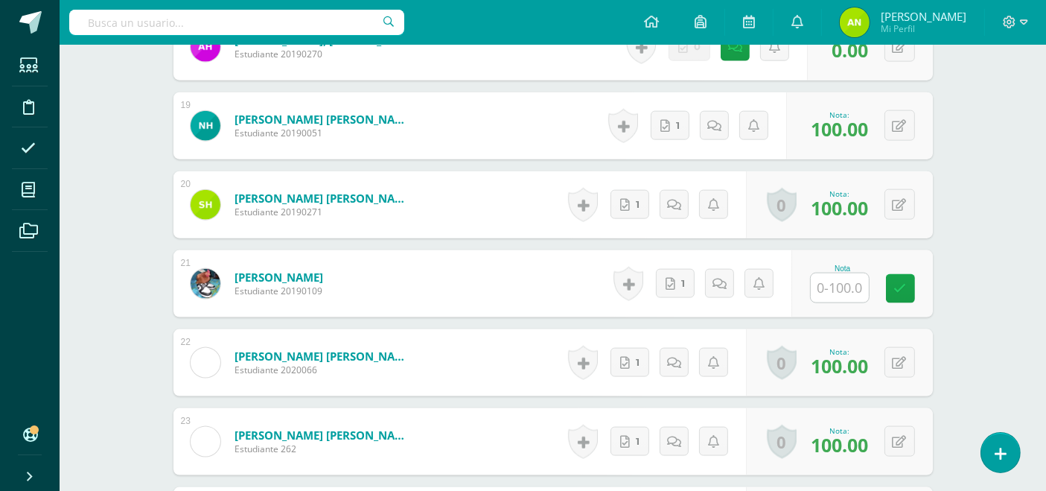
scroll to position [1890, 0]
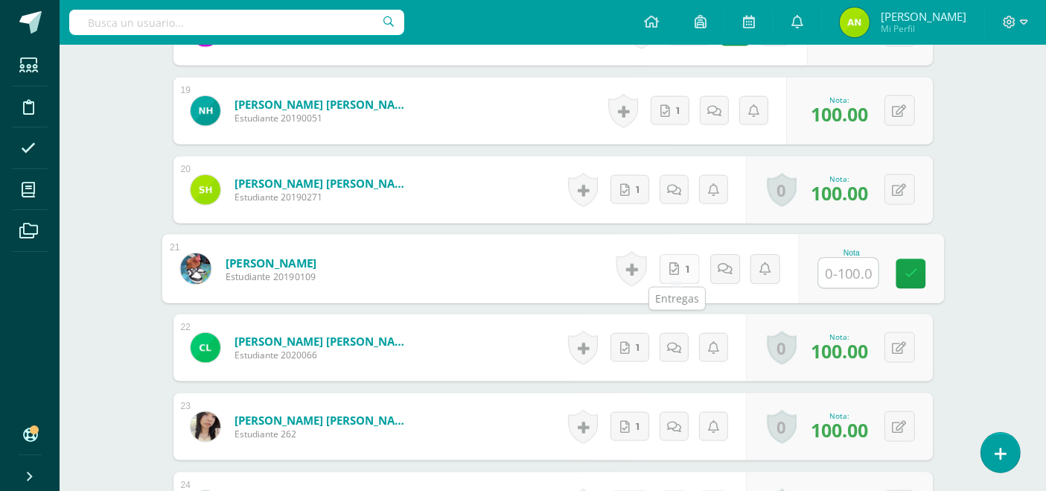
click at [676, 267] on link "1" at bounding box center [679, 269] width 40 height 30
click at [844, 273] on input "text" at bounding box center [849, 273] width 60 height 30
type input "100"
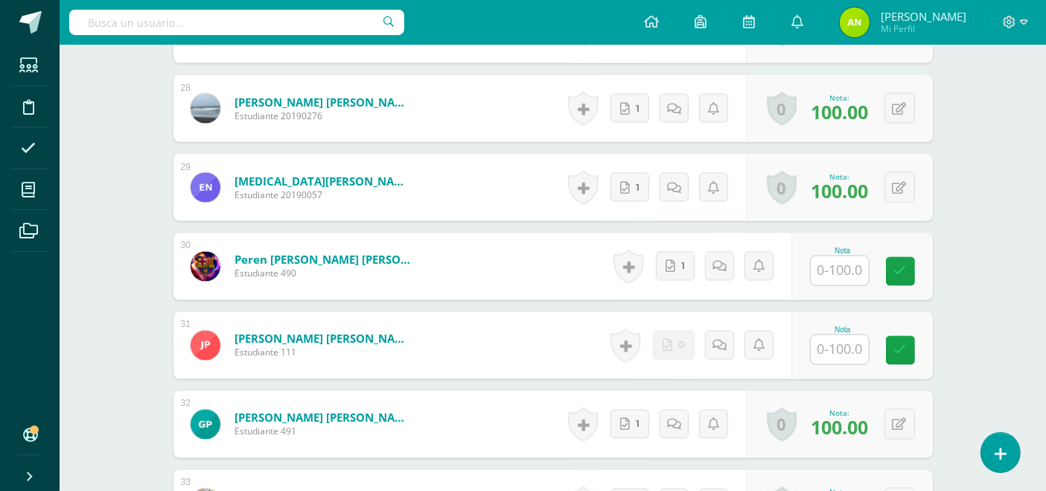
scroll to position [2607, 0]
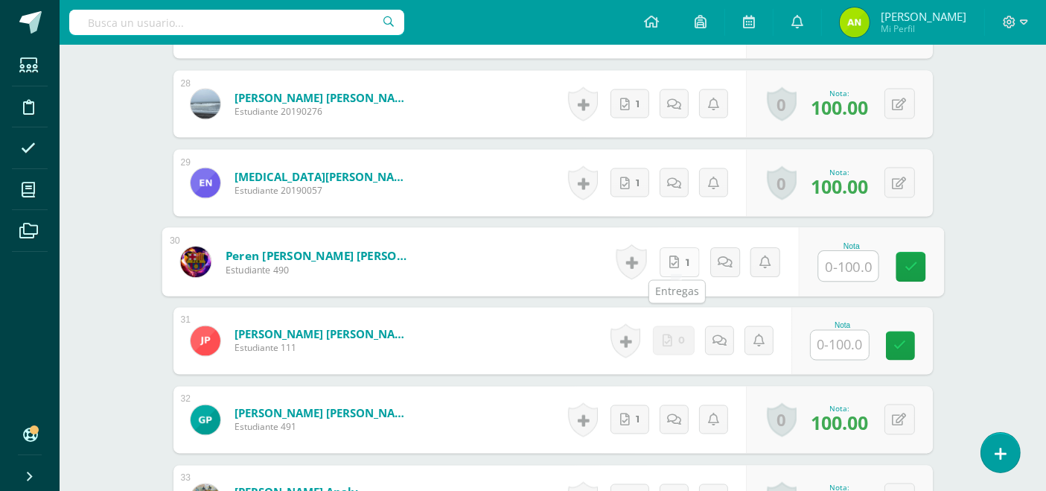
click at [676, 259] on link "1" at bounding box center [679, 262] width 40 height 30
click at [849, 254] on input "text" at bounding box center [849, 267] width 60 height 30
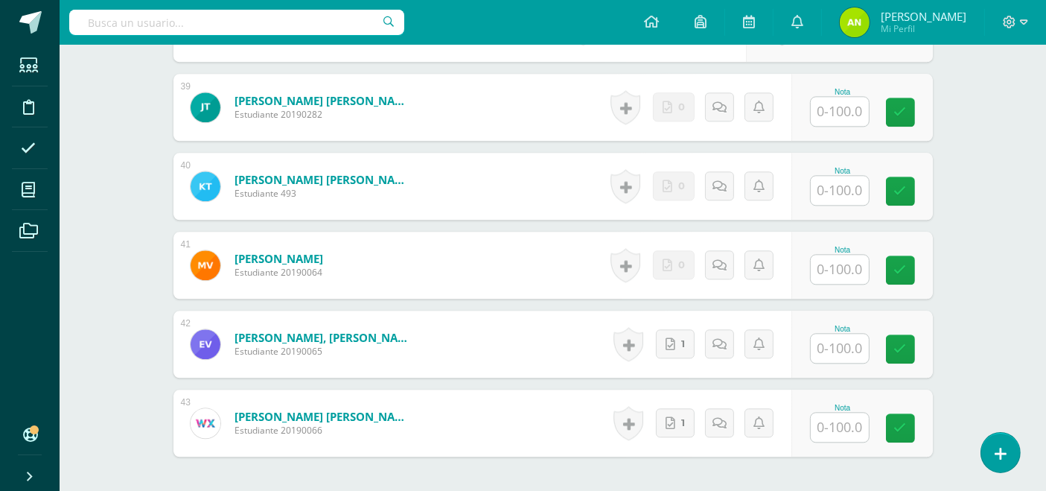
scroll to position [3531, 0]
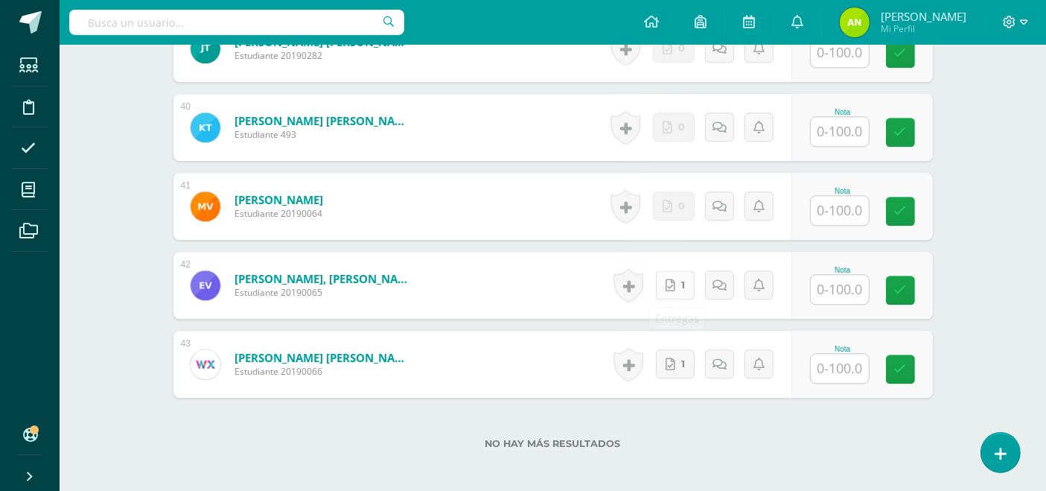
click at [679, 286] on link "1" at bounding box center [675, 284] width 39 height 29
click at [853, 289] on input "text" at bounding box center [849, 290] width 60 height 30
type input "0"
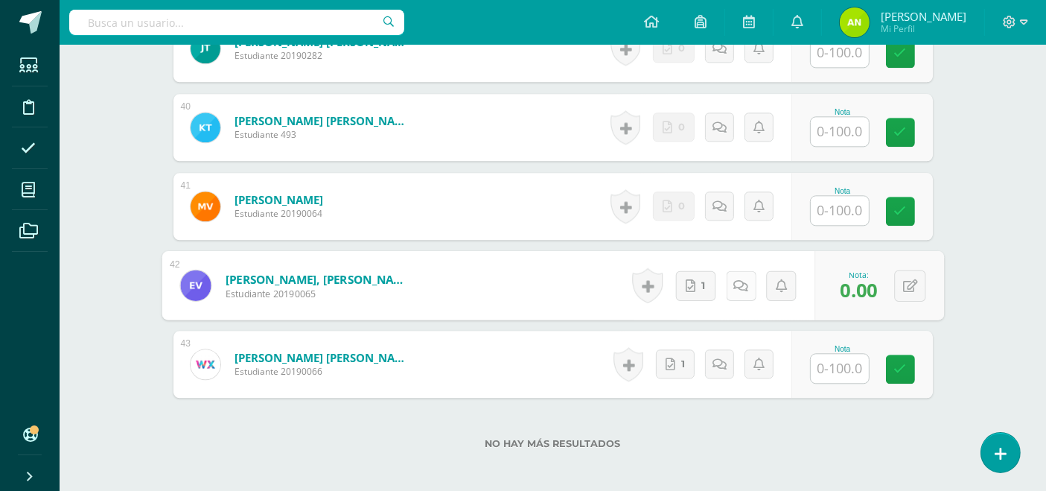
click at [734, 294] on link at bounding box center [741, 285] width 30 height 30
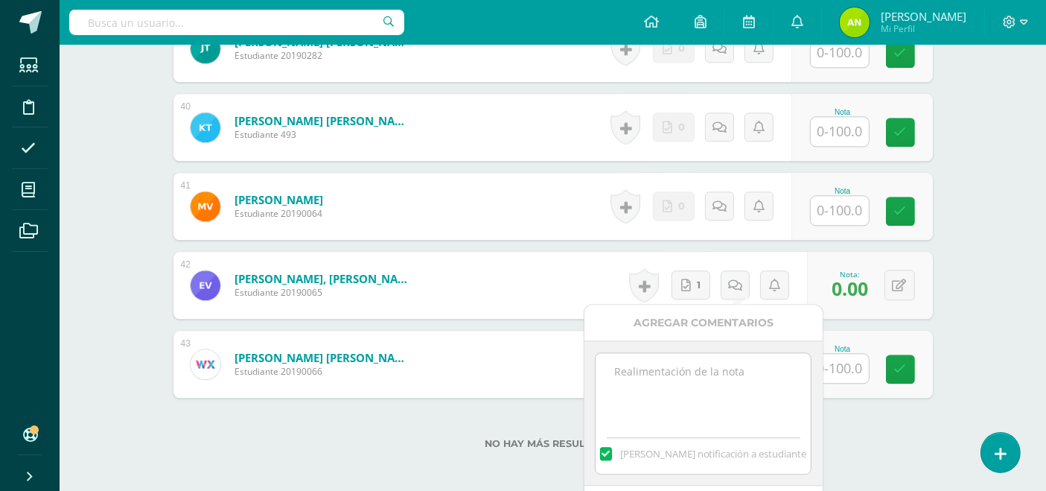
click at [693, 382] on textarea at bounding box center [703, 390] width 215 height 74
paste textarea "No olvide realizar los proyectos. Última fecha de entrega martes 16/09."
type textarea "No olvide realizar los proyectos. Última fecha de entrega martes 16/09."
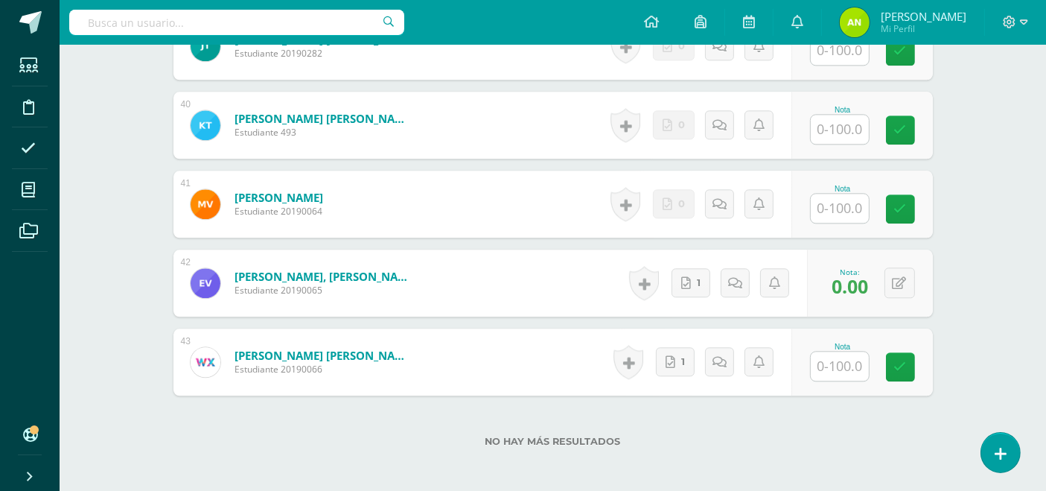
scroll to position [3606, 0]
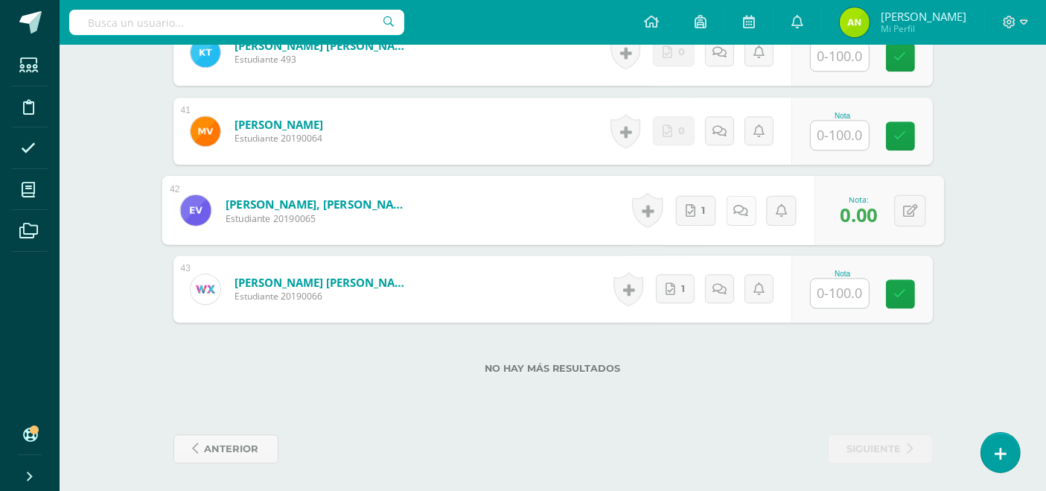
click at [737, 209] on icon at bounding box center [741, 209] width 15 height 13
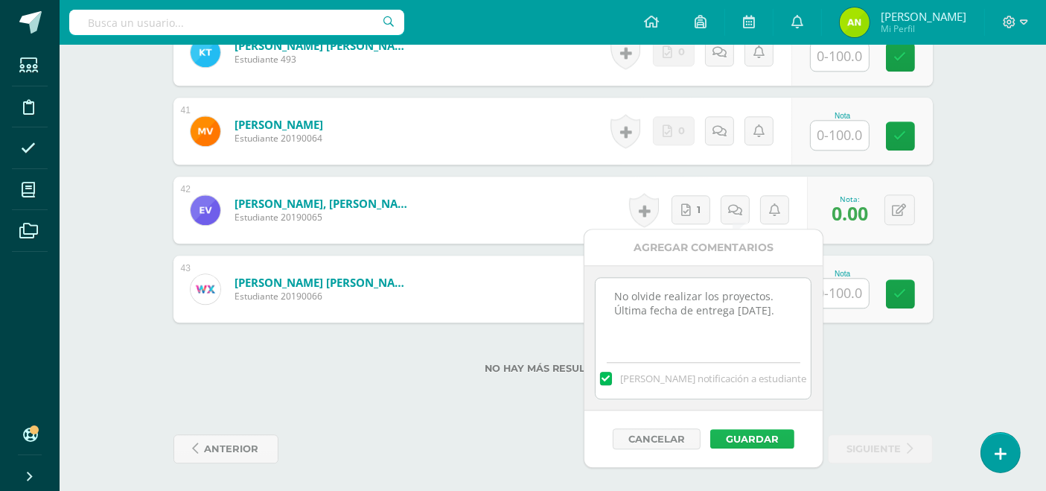
click at [760, 439] on button "Guardar" at bounding box center [753, 438] width 84 height 19
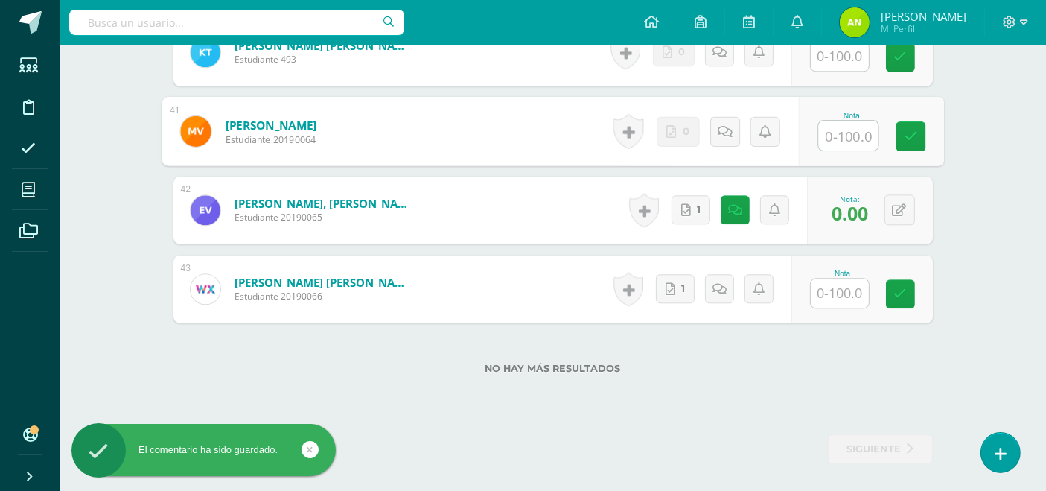
click at [840, 127] on input "text" at bounding box center [849, 136] width 60 height 30
type input "0"
click at [734, 128] on icon at bounding box center [741, 130] width 15 height 13
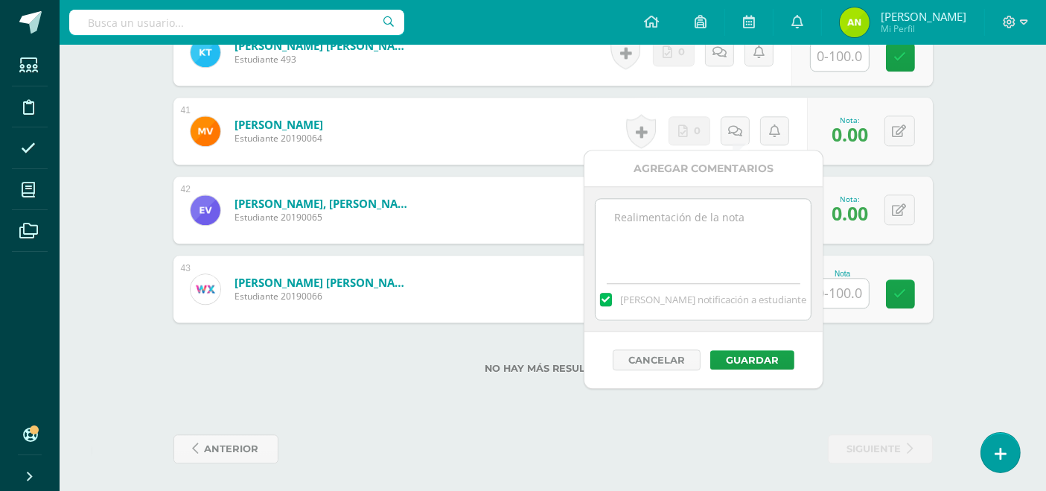
click at [709, 215] on textarea at bounding box center [703, 236] width 215 height 74
paste textarea "No olvide realizar los proyectos. Última fecha de entrega martes 16/09."
type textarea "No olvide realizar los proyectos. Última fecha de entrega martes 16/09."
click at [763, 350] on button "Guardar" at bounding box center [753, 359] width 84 height 19
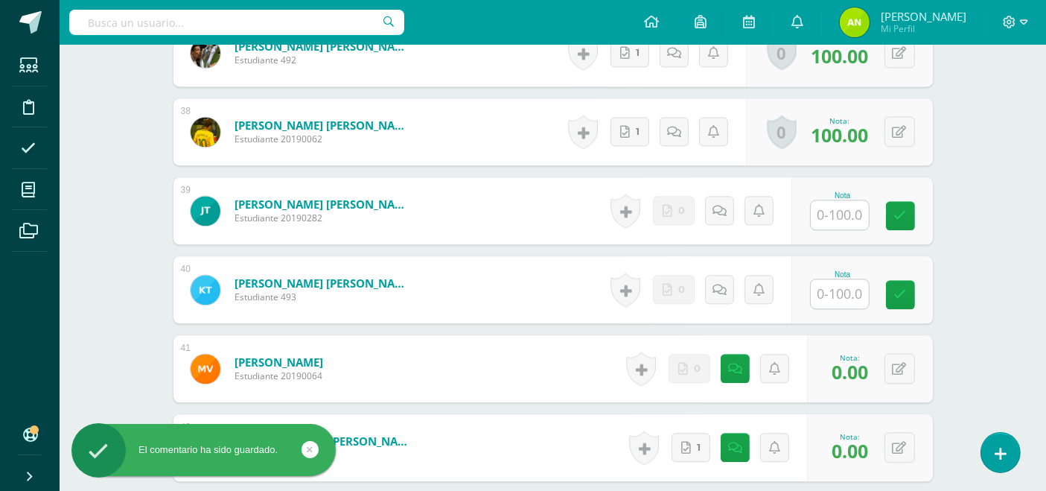
scroll to position [3423, 0]
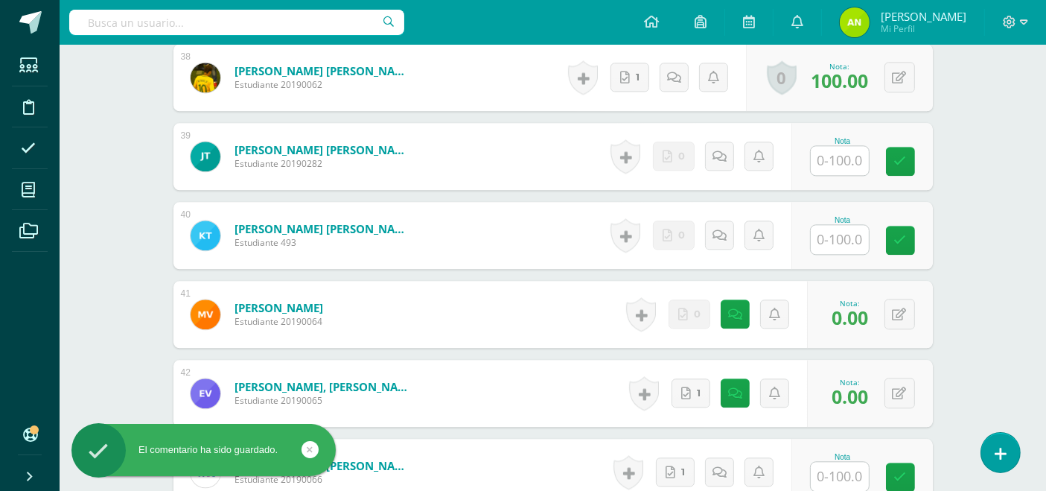
click at [719, 232] on icon at bounding box center [720, 235] width 14 height 13
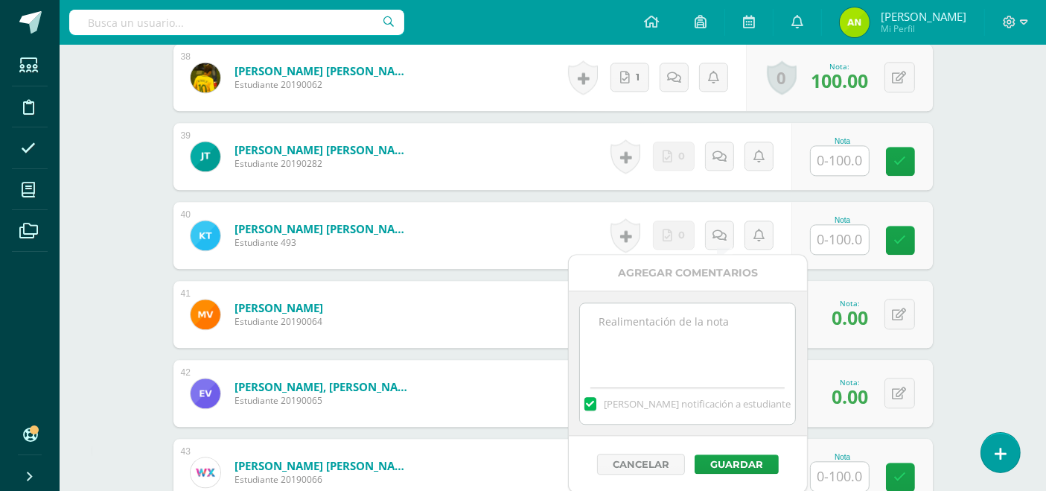
click at [664, 326] on textarea at bounding box center [687, 340] width 215 height 74
paste textarea "No olvide realizar los proyectos. Última fecha de entrega martes 16/09."
type textarea "No olvide realizar los proyectos. Última fecha de entrega martes 16/09."
click at [751, 469] on button "Guardar" at bounding box center [737, 463] width 84 height 19
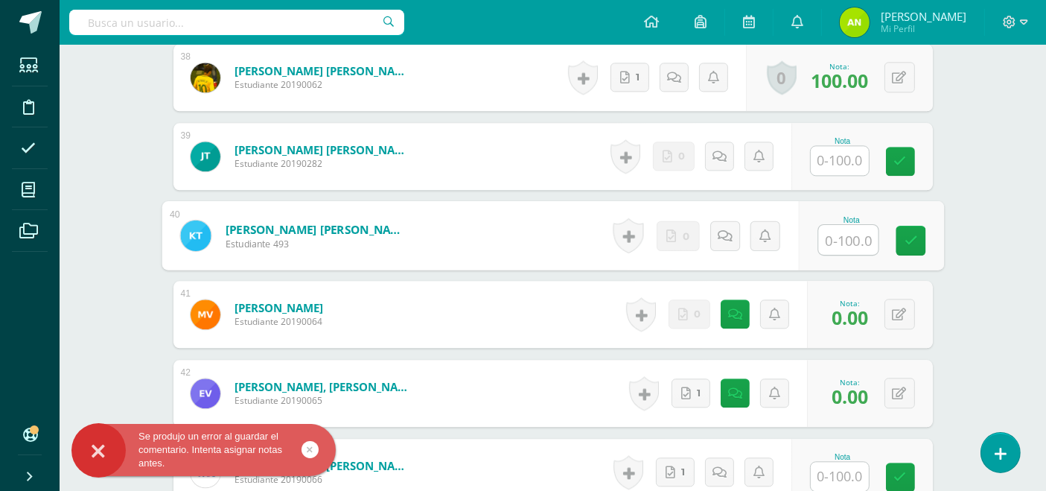
click at [838, 231] on input "text" at bounding box center [849, 240] width 60 height 30
type input "0"
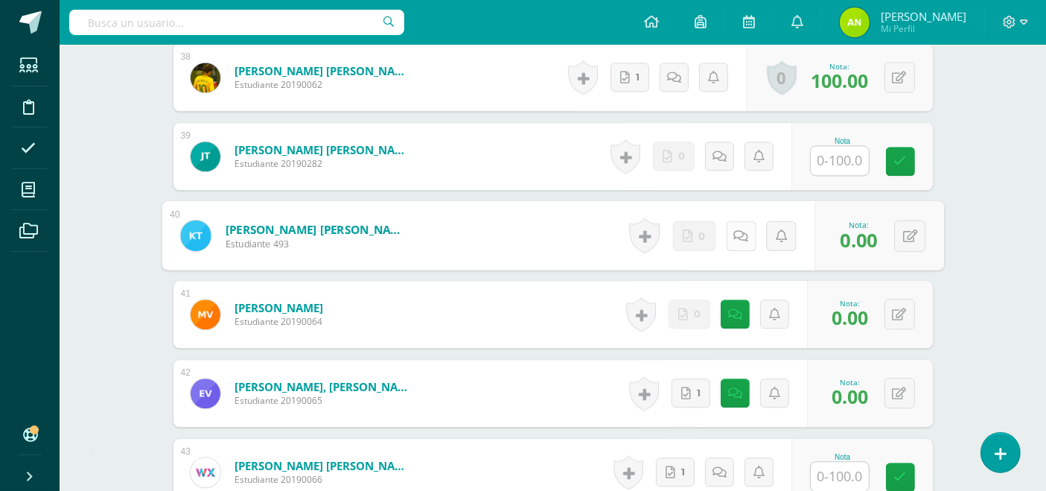
click at [734, 223] on link at bounding box center [741, 235] width 30 height 30
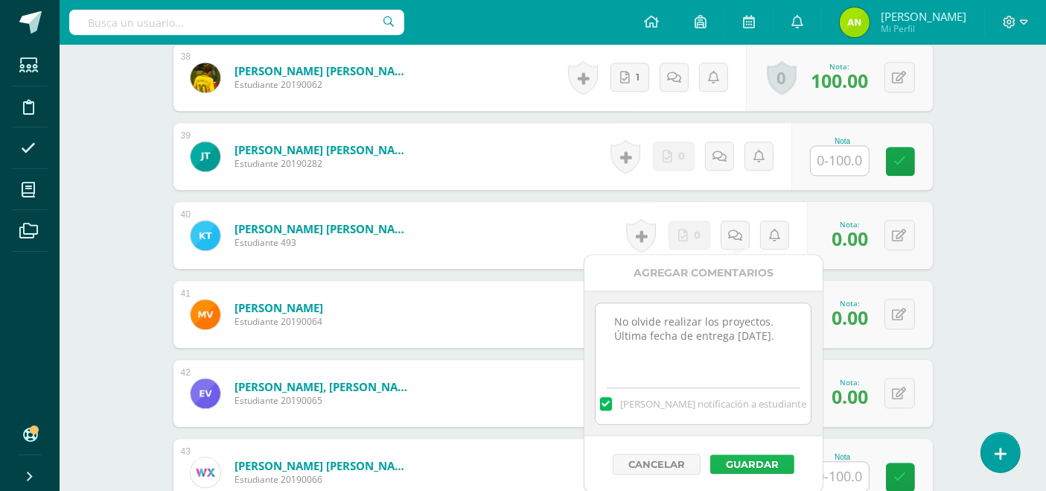
click at [753, 468] on button "Guardar" at bounding box center [753, 463] width 84 height 19
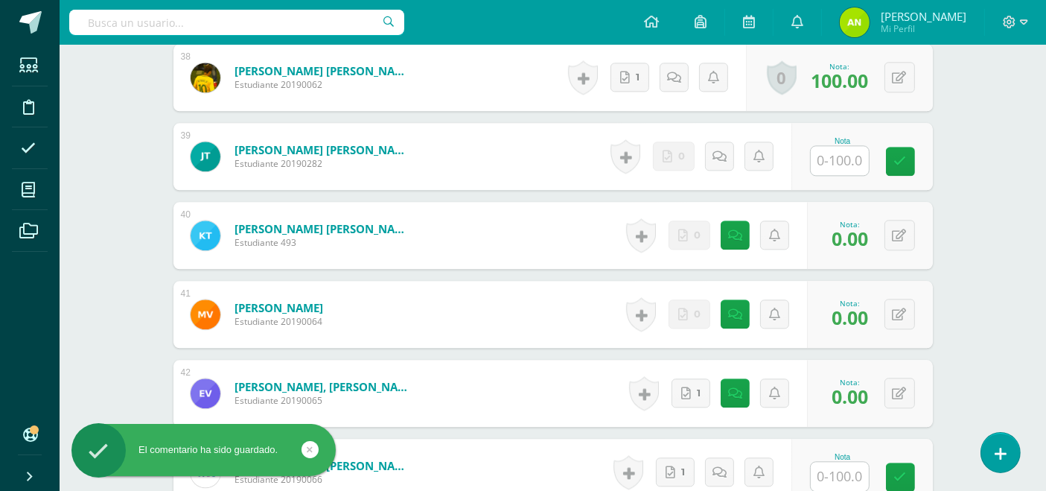
scroll to position [3606, 0]
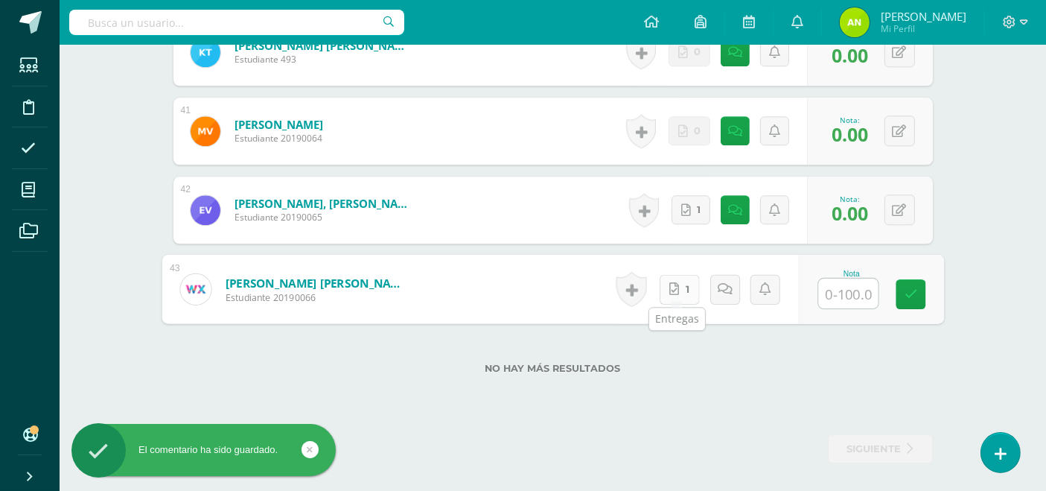
click at [687, 279] on link "1" at bounding box center [679, 289] width 40 height 30
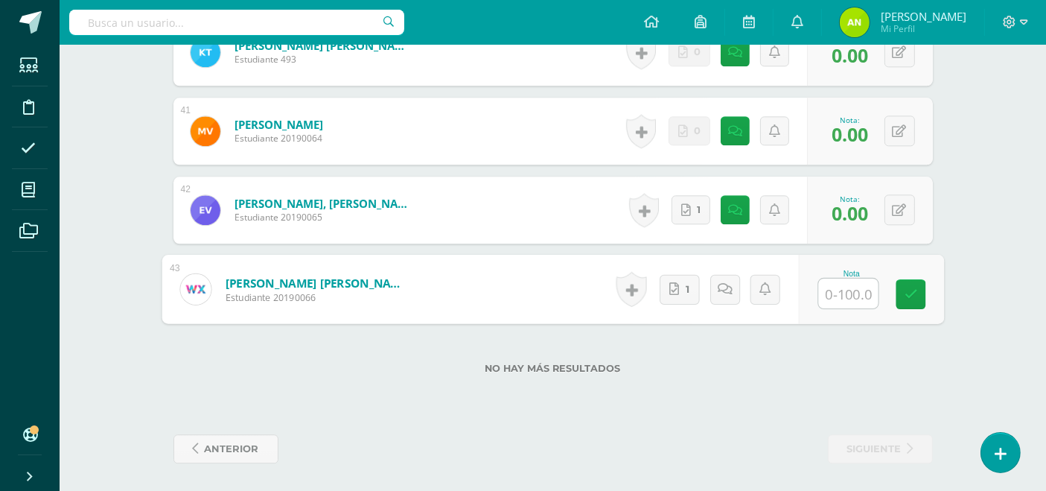
click at [855, 290] on input "text" at bounding box center [849, 294] width 60 height 30
type input "100"
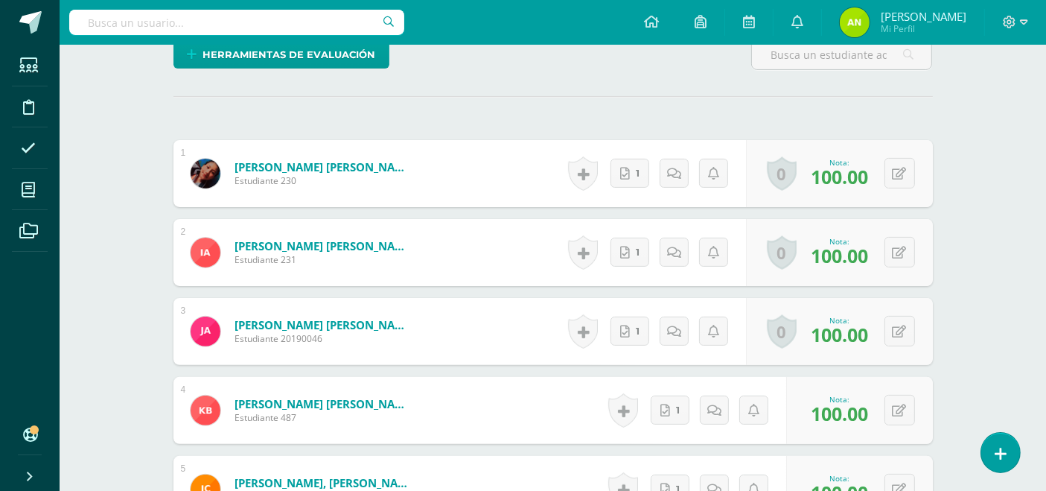
scroll to position [0, 0]
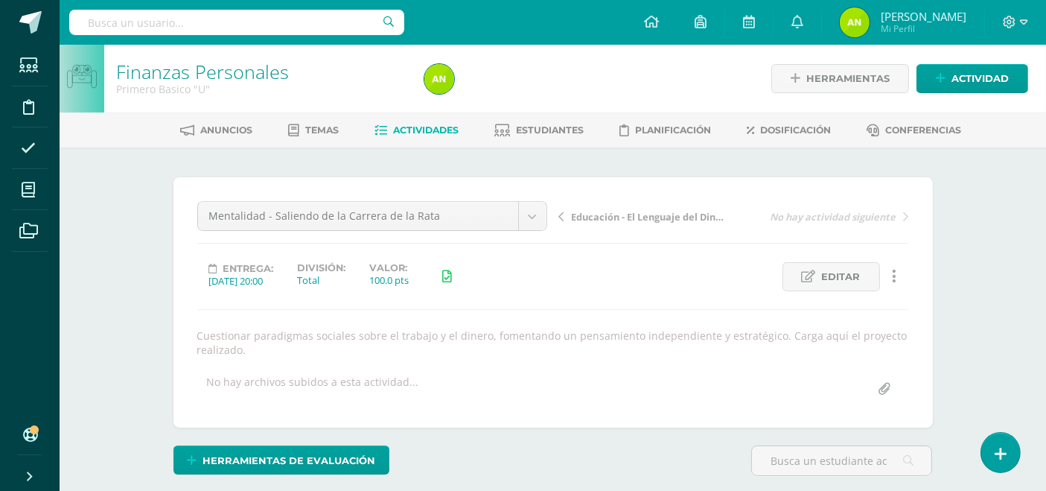
click at [569, 217] on link "Educación - El Lenguaje del Dinero" at bounding box center [646, 216] width 175 height 15
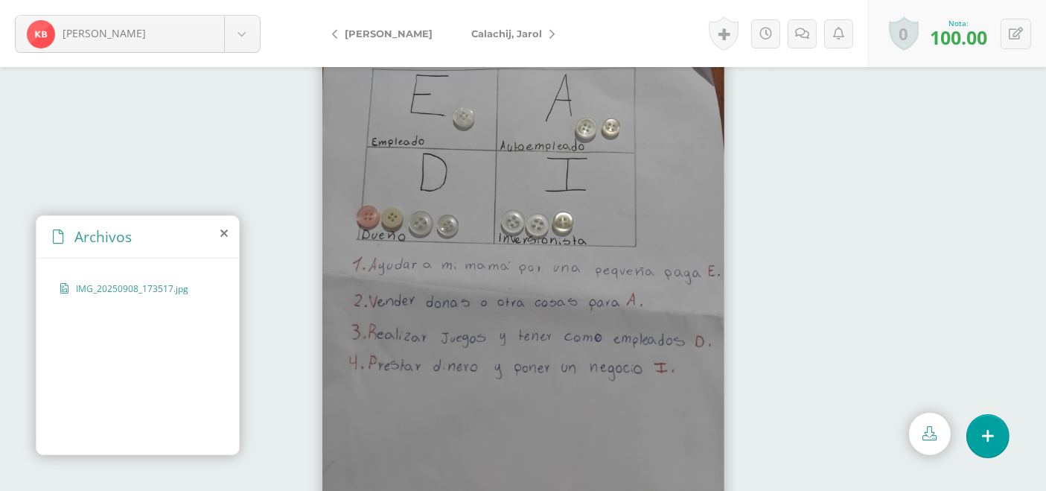
click at [550, 31] on icon at bounding box center [552, 34] width 5 height 10
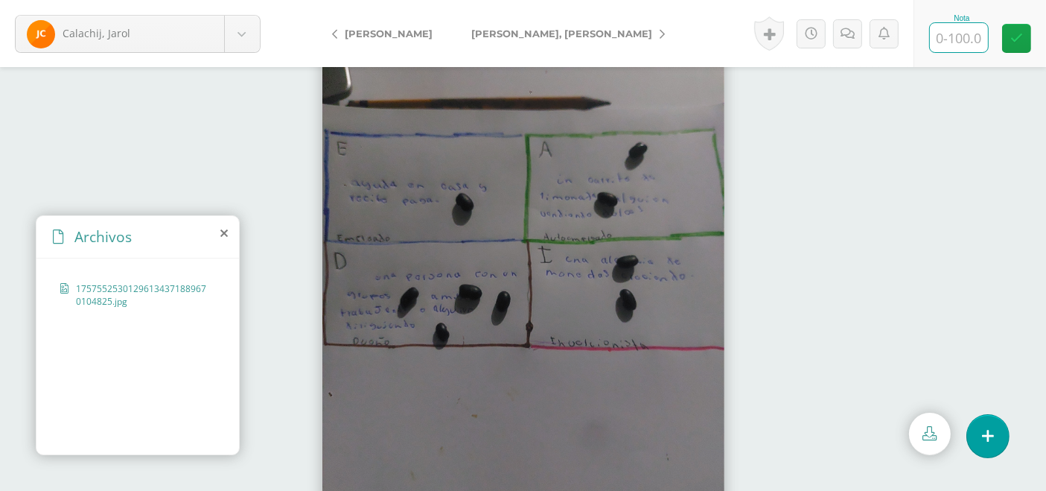
click at [962, 38] on input "text" at bounding box center [959, 37] width 58 height 29
type input "100"
